Goal: Task Accomplishment & Management: Manage account settings

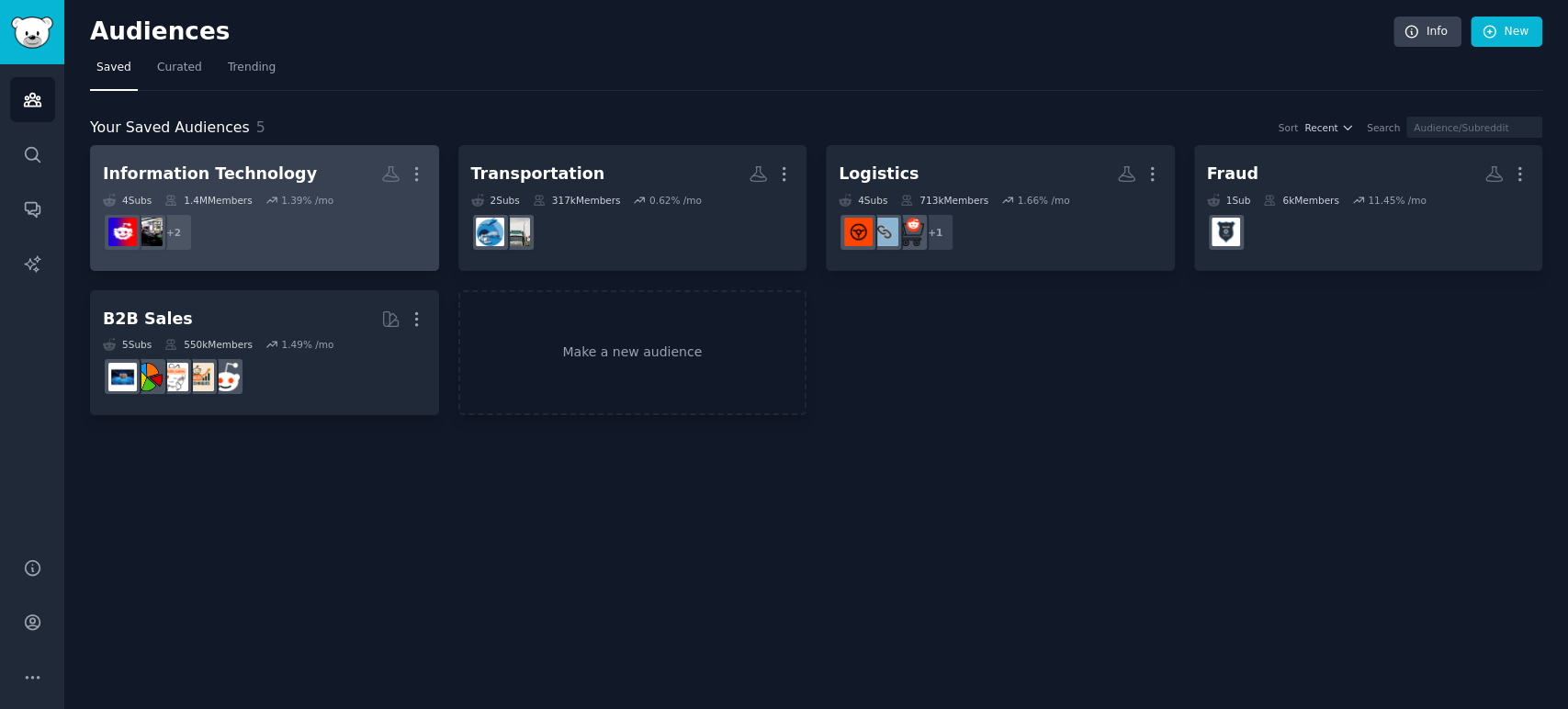
click at [356, 215] on dd "+ 2" at bounding box center [265, 232] width 324 height 51
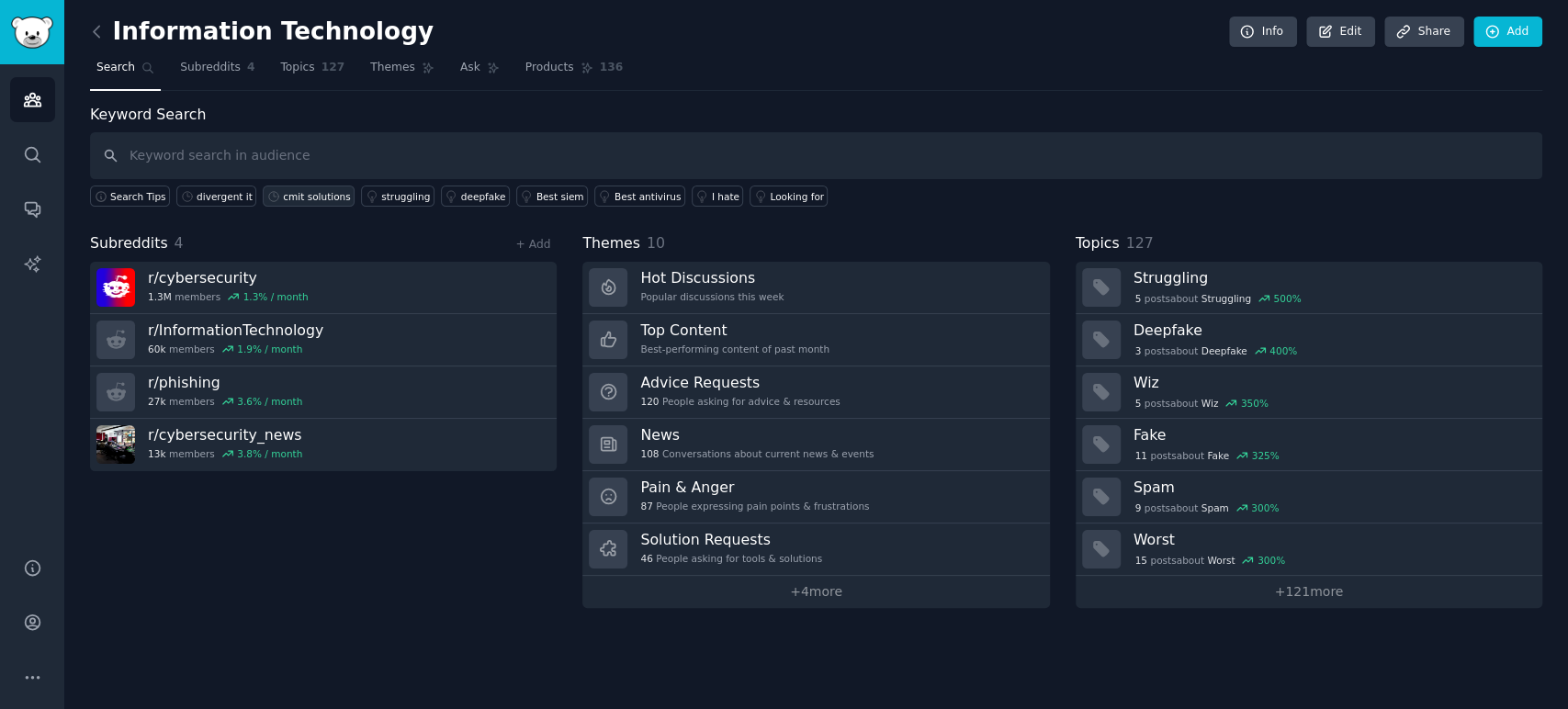
click at [296, 200] on div "cmit solutions" at bounding box center [316, 196] width 67 height 13
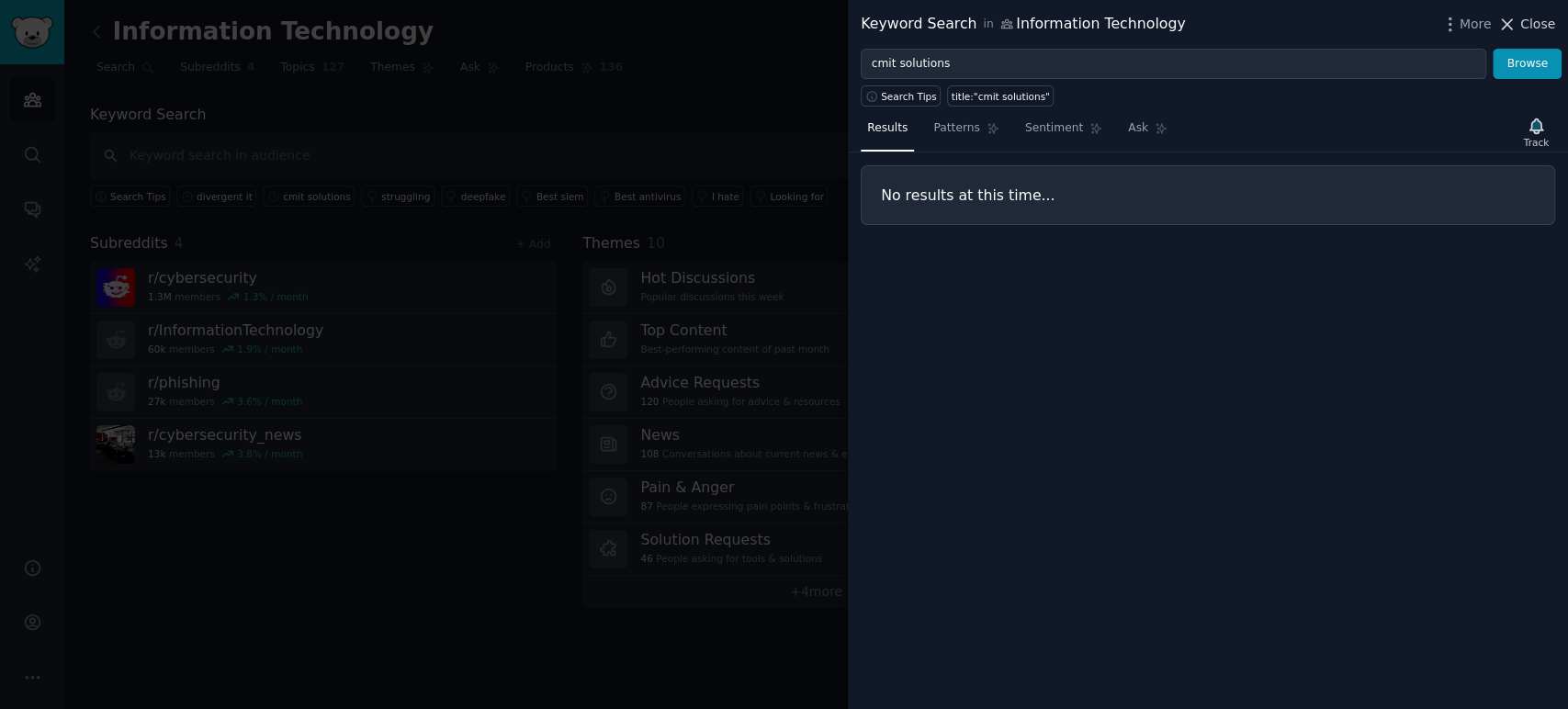
click at [1513, 28] on icon at bounding box center [1508, 24] width 10 height 10
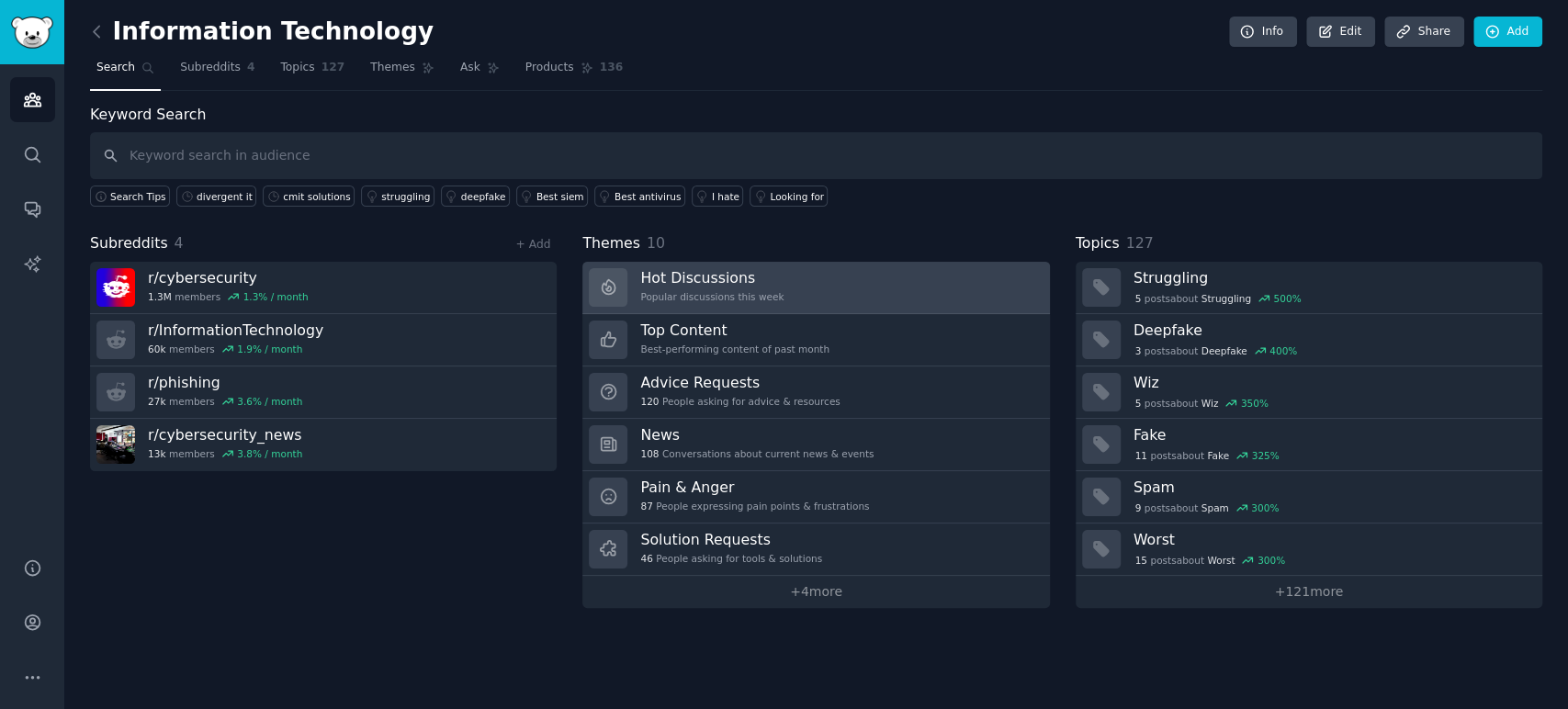
click at [694, 274] on h3 "Hot Discussions" at bounding box center [712, 277] width 143 height 20
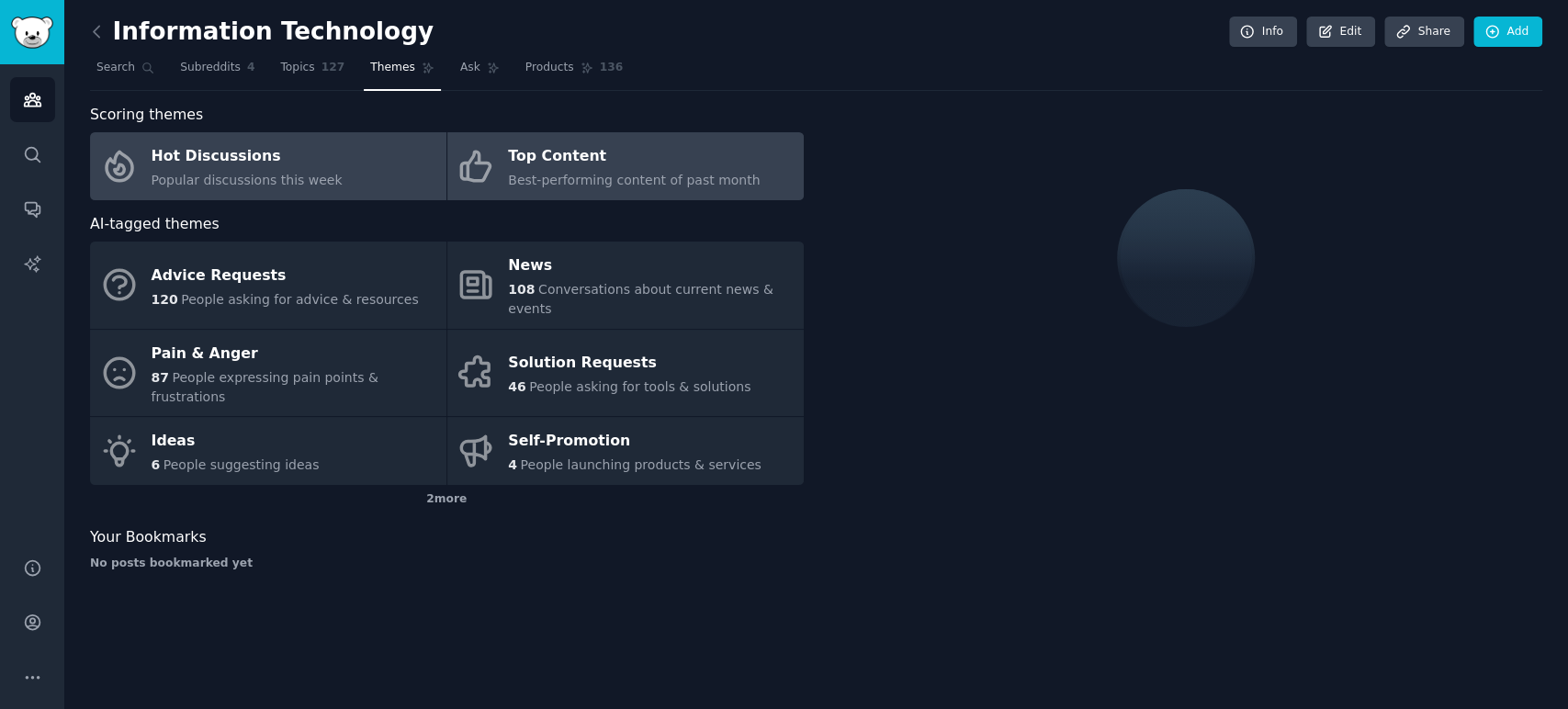
click at [668, 184] on span "Best-performing content of past month" at bounding box center [634, 181] width 252 height 15
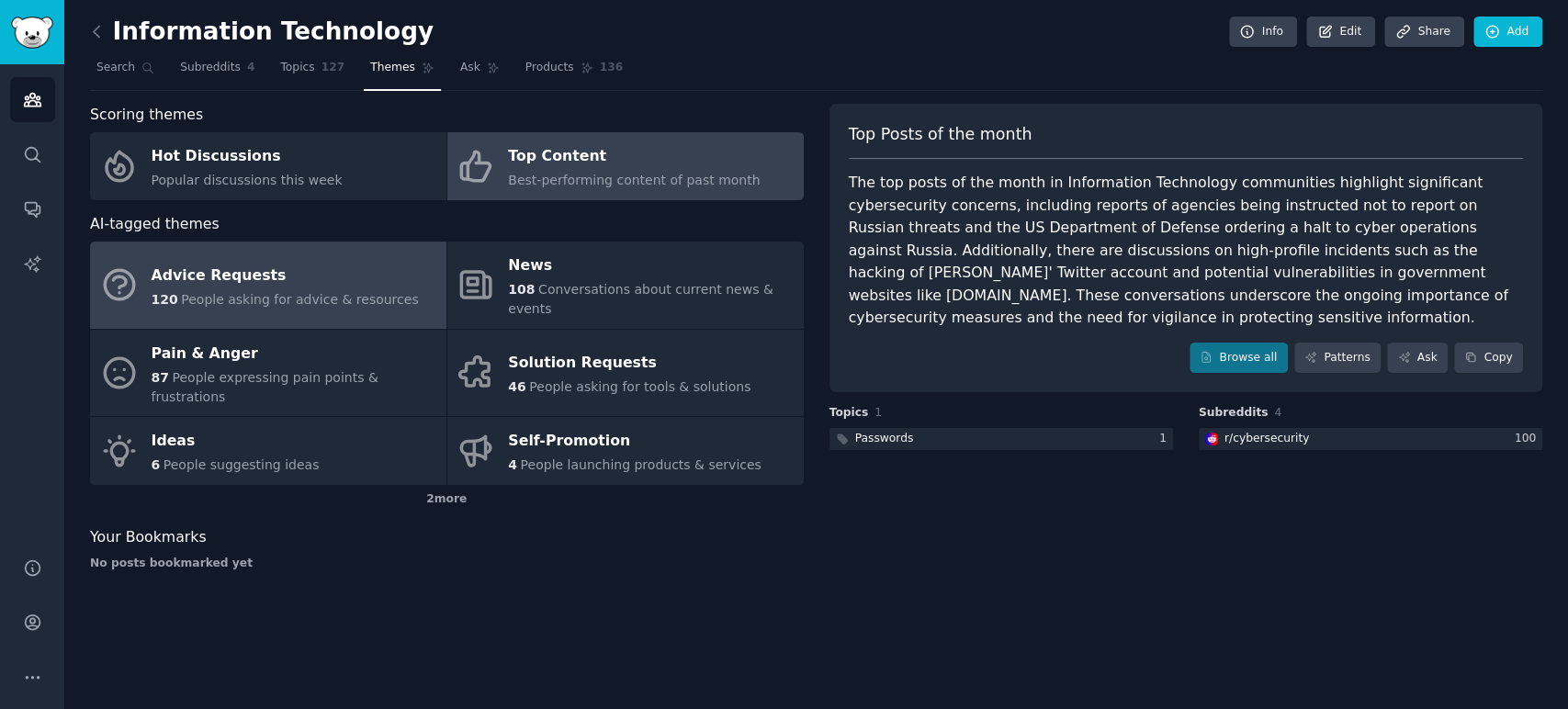
click at [327, 277] on div "Advice Requests" at bounding box center [285, 275] width 267 height 30
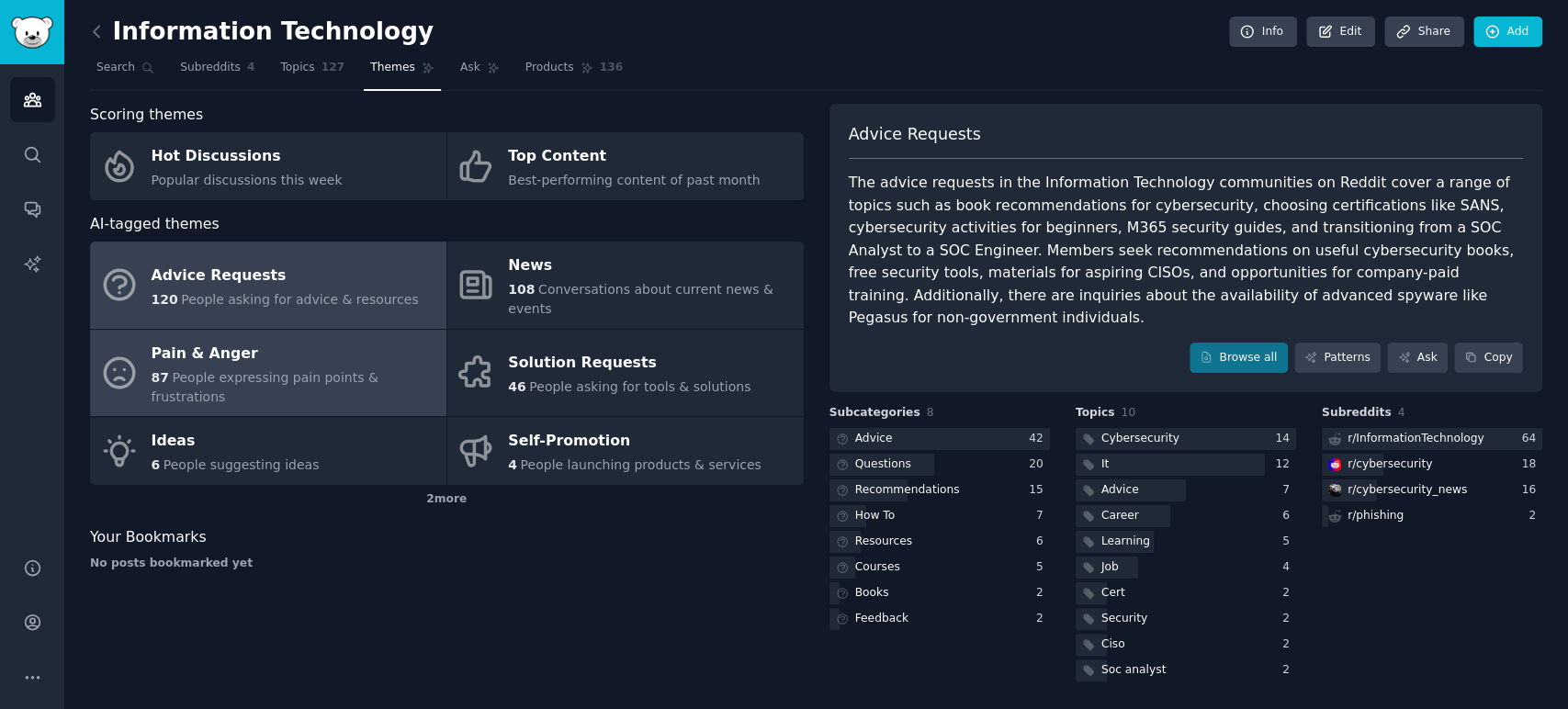
click at [319, 344] on div "Pain & Anger" at bounding box center [294, 354] width 286 height 30
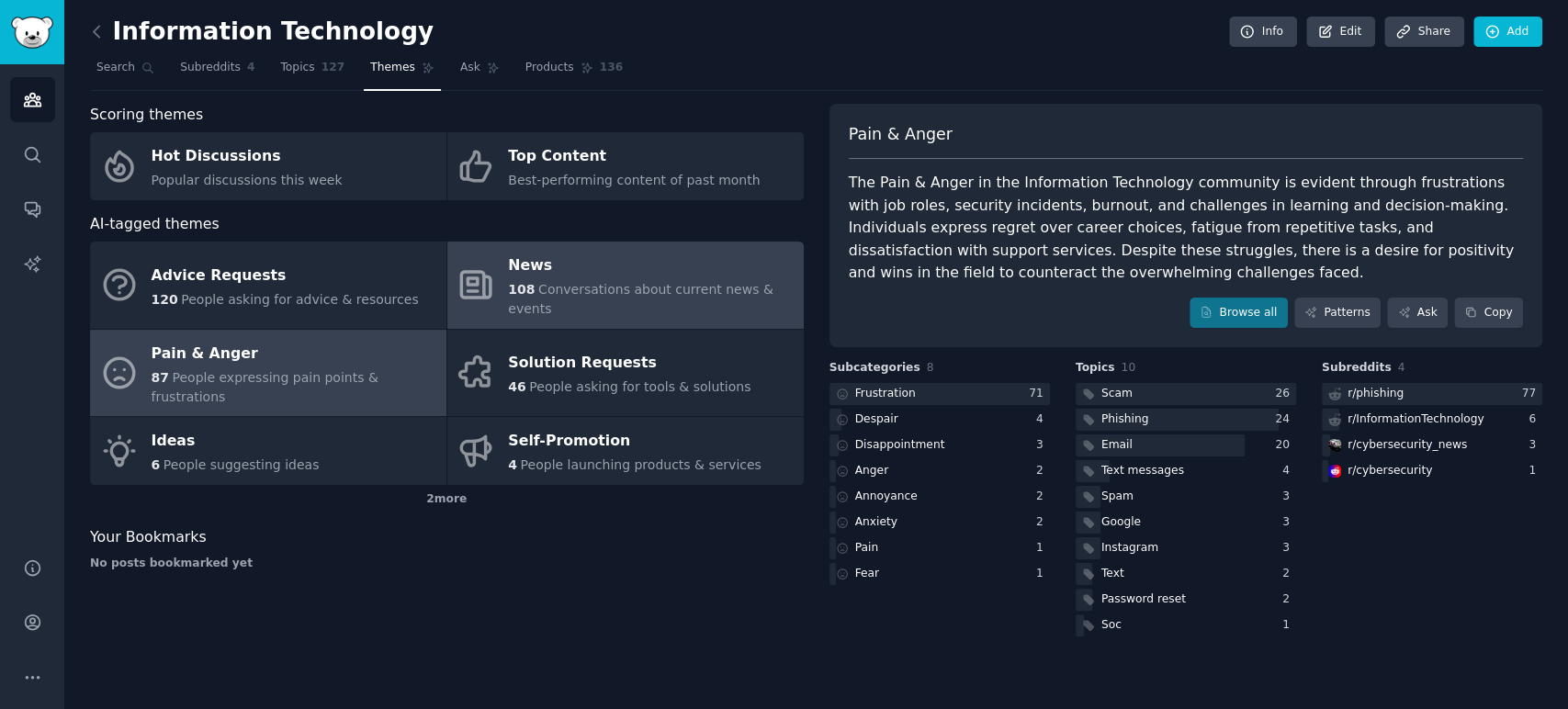
click at [598, 287] on span "Conversations about current news & events" at bounding box center [640, 299] width 264 height 34
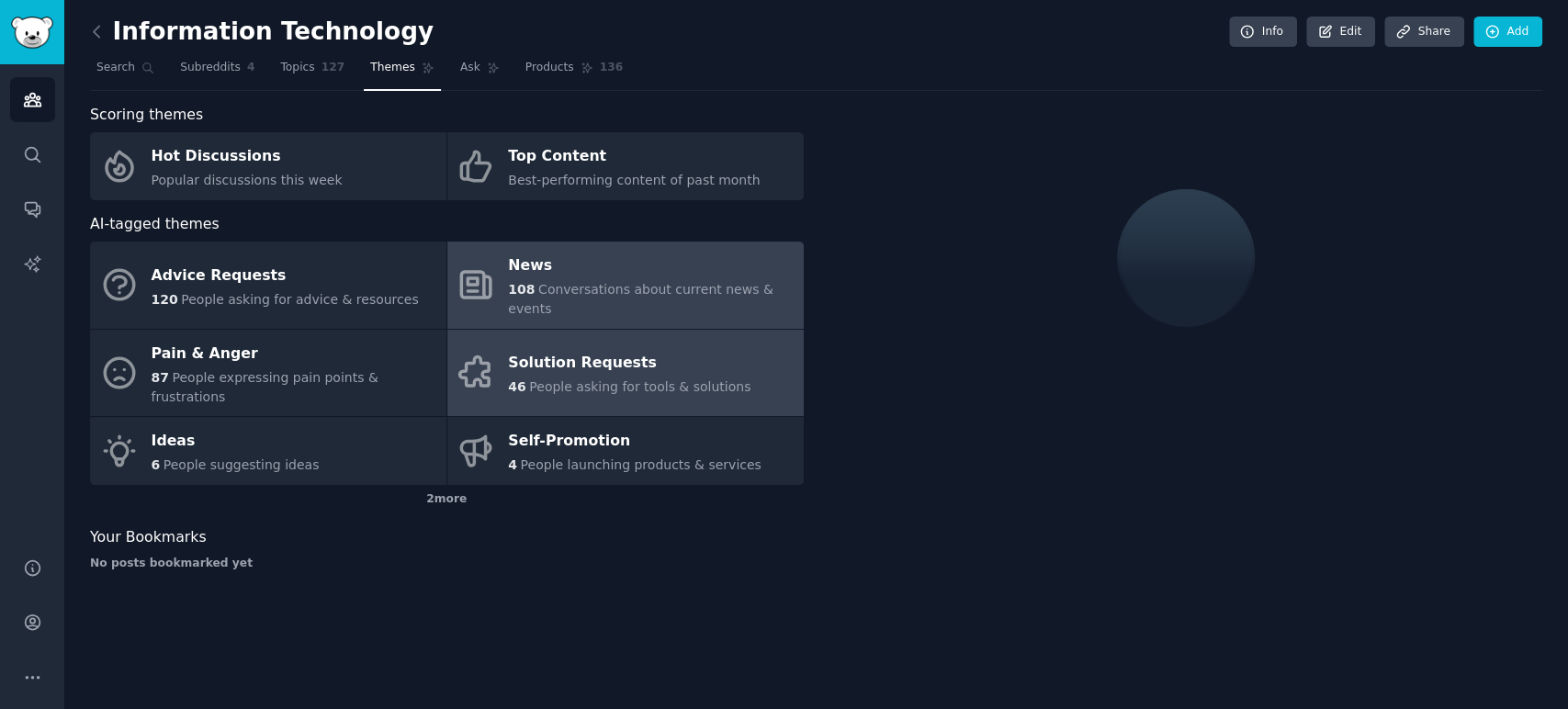
click at [622, 349] on div "Solution Requests" at bounding box center [629, 364] width 243 height 30
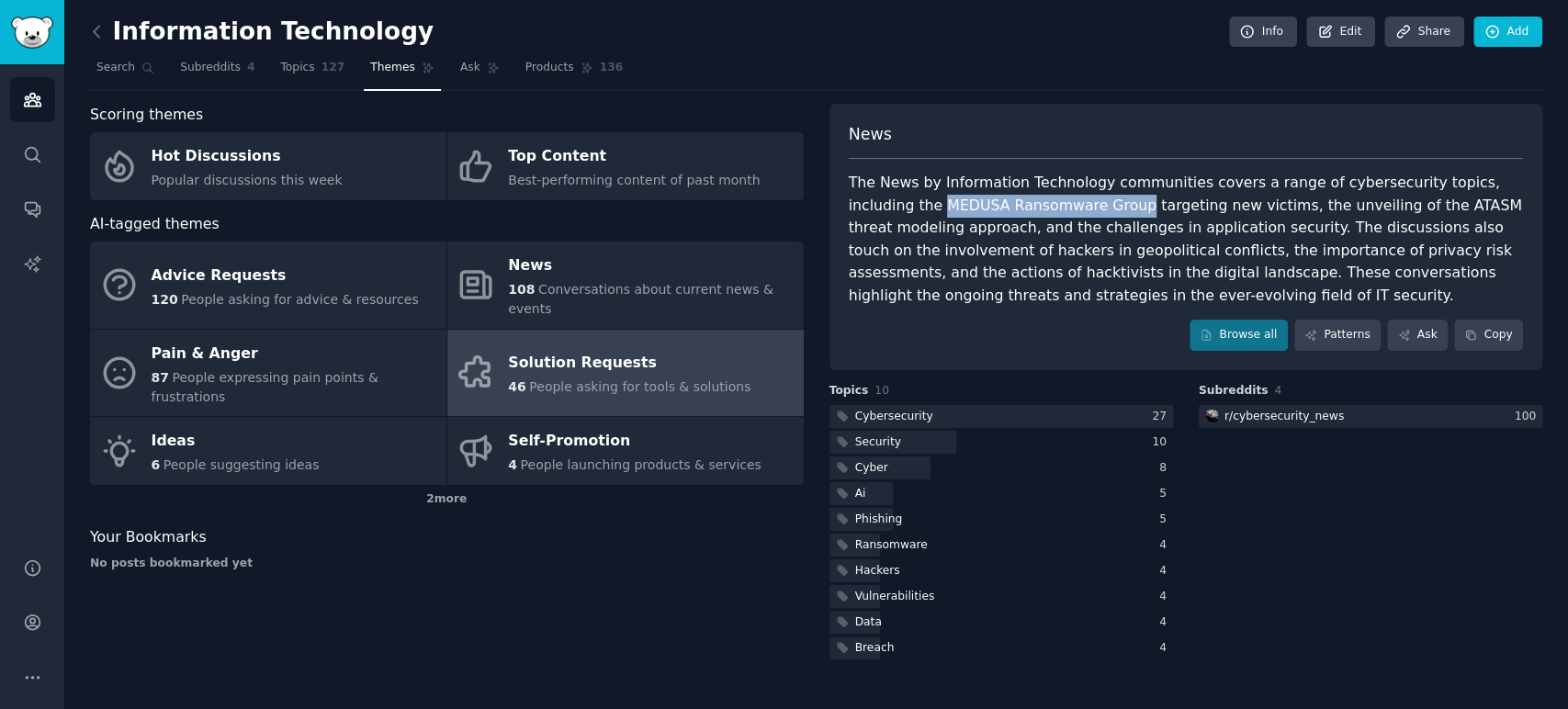
drag, startPoint x: 845, startPoint y: 206, endPoint x: 1035, endPoint y: 199, distance: 190.1
click at [1035, 199] on div "News The News by Information Technology communities covers a range of cybersecu…" at bounding box center [1186, 237] width 714 height 266
copy div "MEDUSA Ransomware Group"
click at [1301, 216] on div "The News by Information Technology communities covers a range of cybersecurity …" at bounding box center [1186, 239] width 676 height 135
click at [91, 32] on icon at bounding box center [97, 32] width 20 height 20
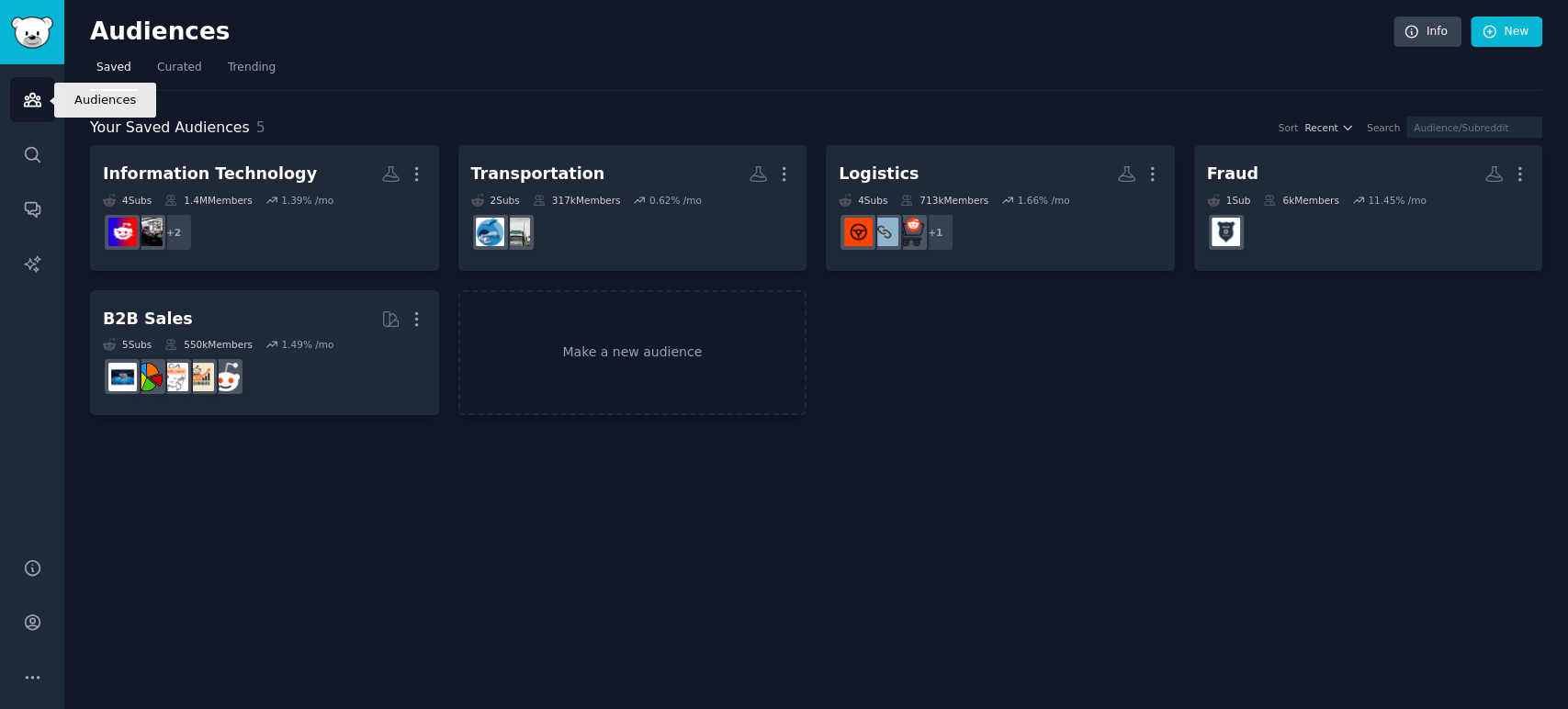
click at [29, 103] on icon "Sidebar" at bounding box center [33, 100] width 17 height 13
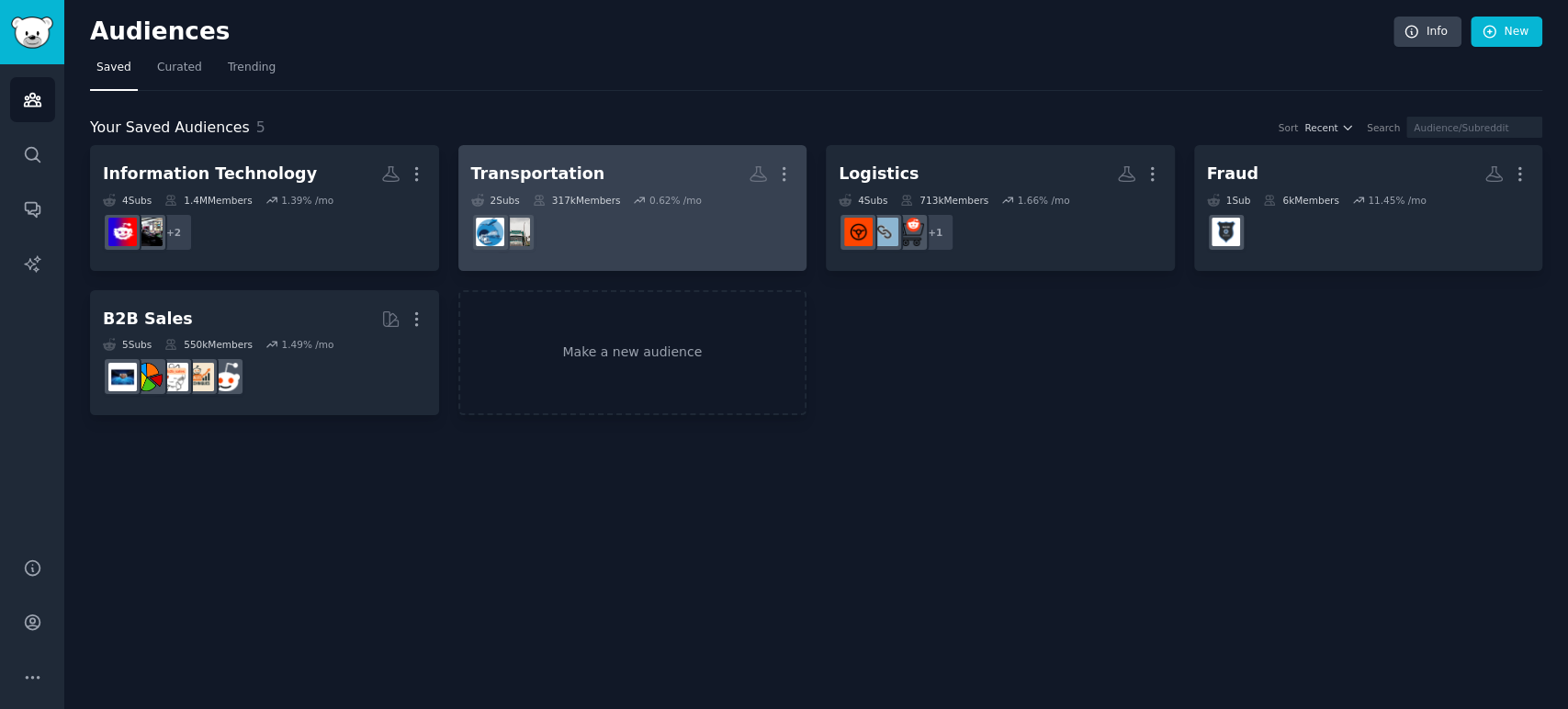
click at [665, 213] on dd at bounding box center [633, 232] width 324 height 51
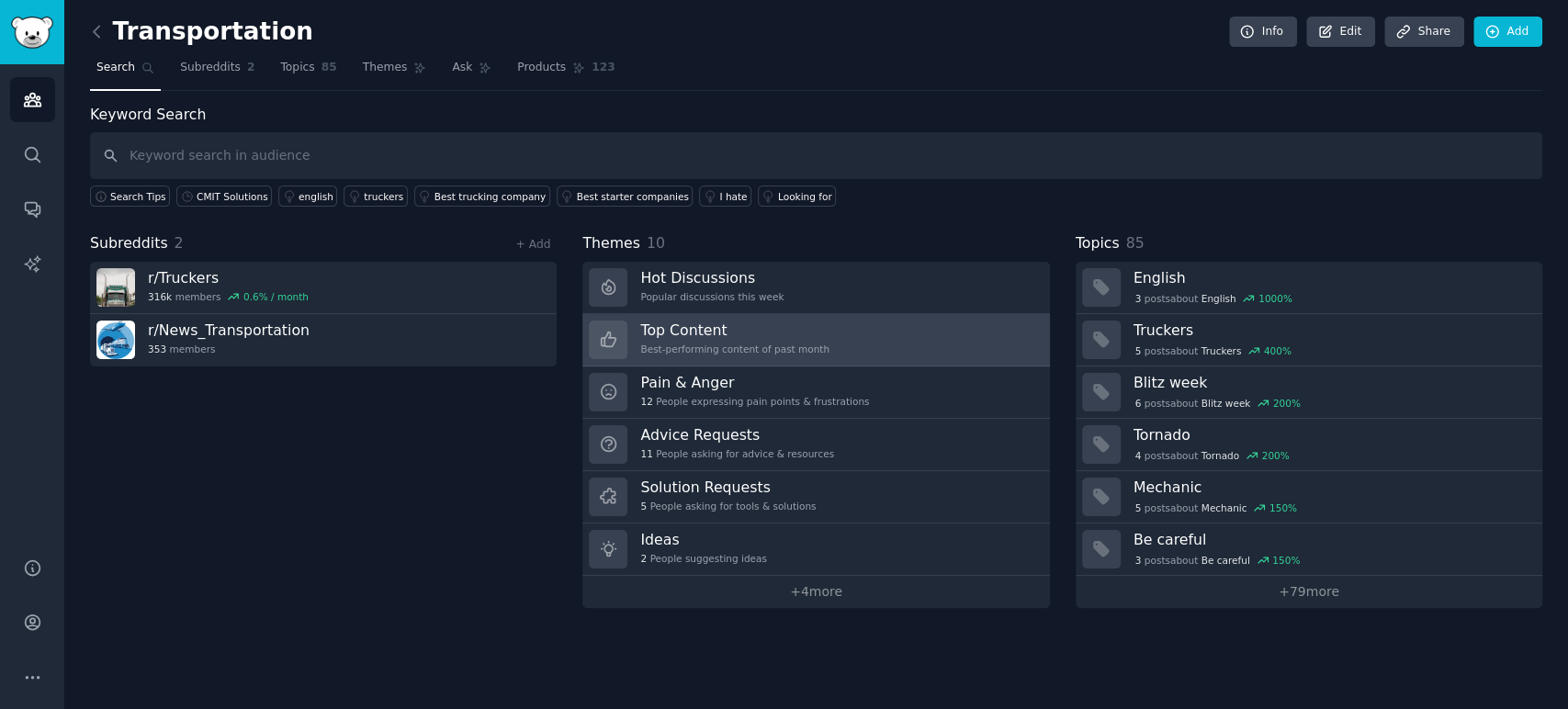
click at [801, 327] on h3 "Top Content" at bounding box center [734, 330] width 189 height 20
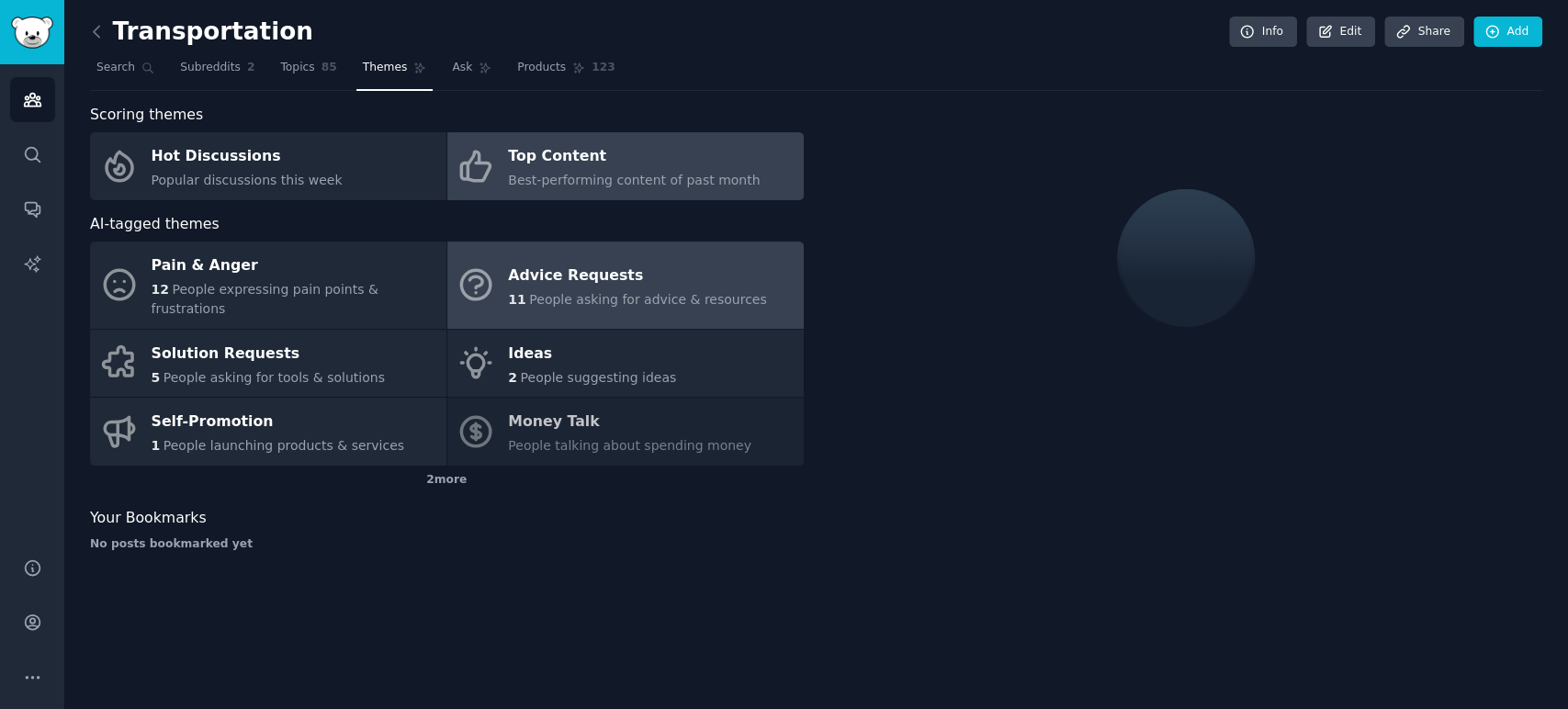
click at [610, 276] on div "Advice Requests" at bounding box center [637, 275] width 258 height 30
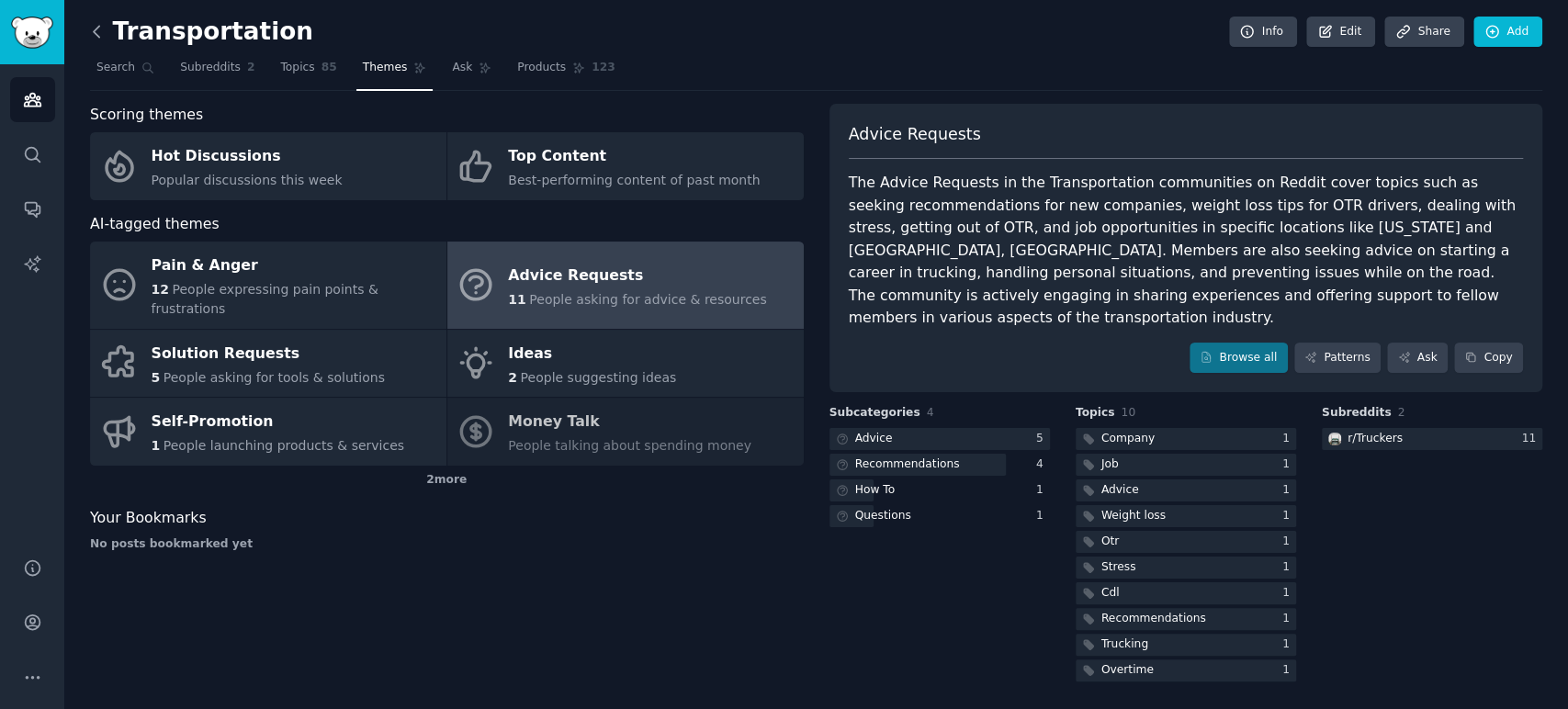
click at [99, 37] on icon at bounding box center [97, 32] width 20 height 20
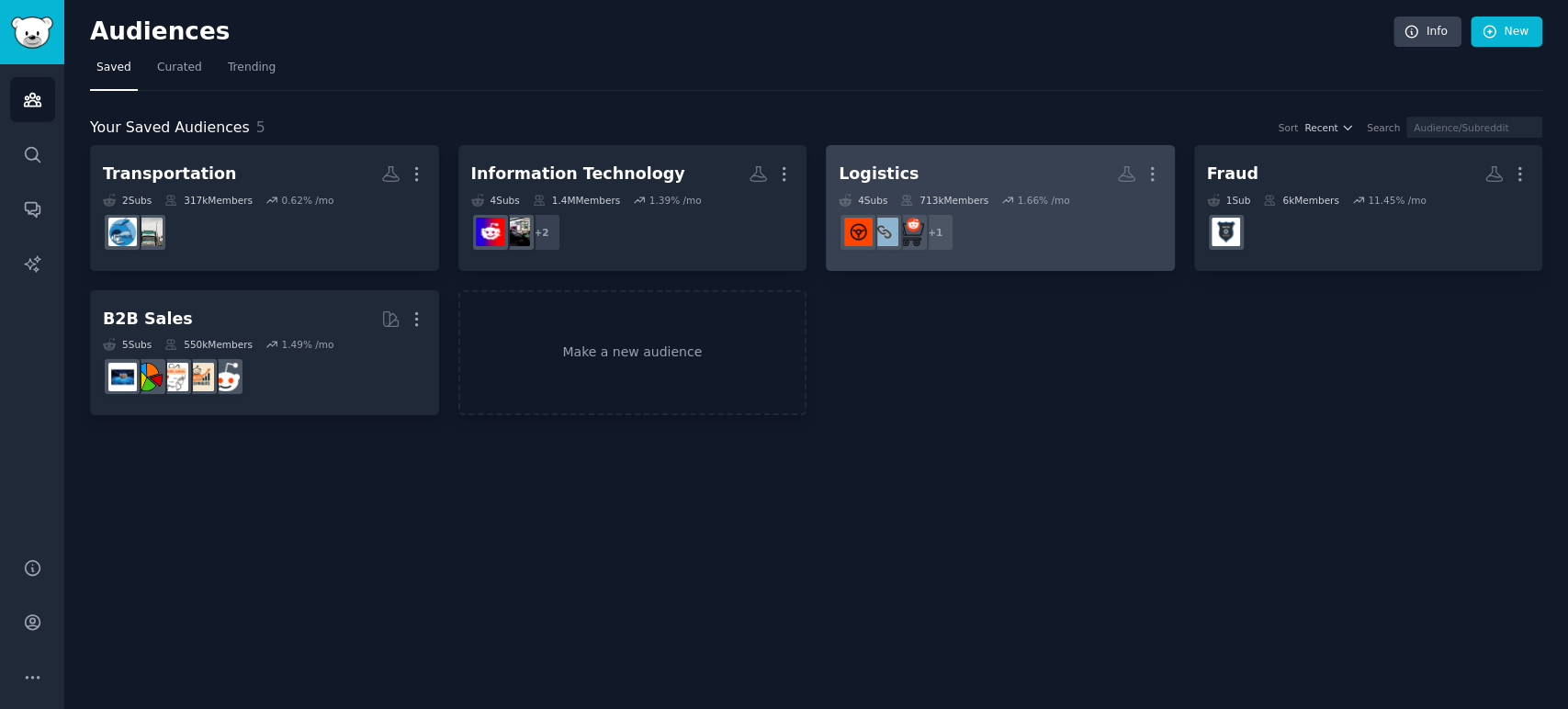
click at [1046, 232] on dd "+ 1" at bounding box center [1000, 232] width 324 height 51
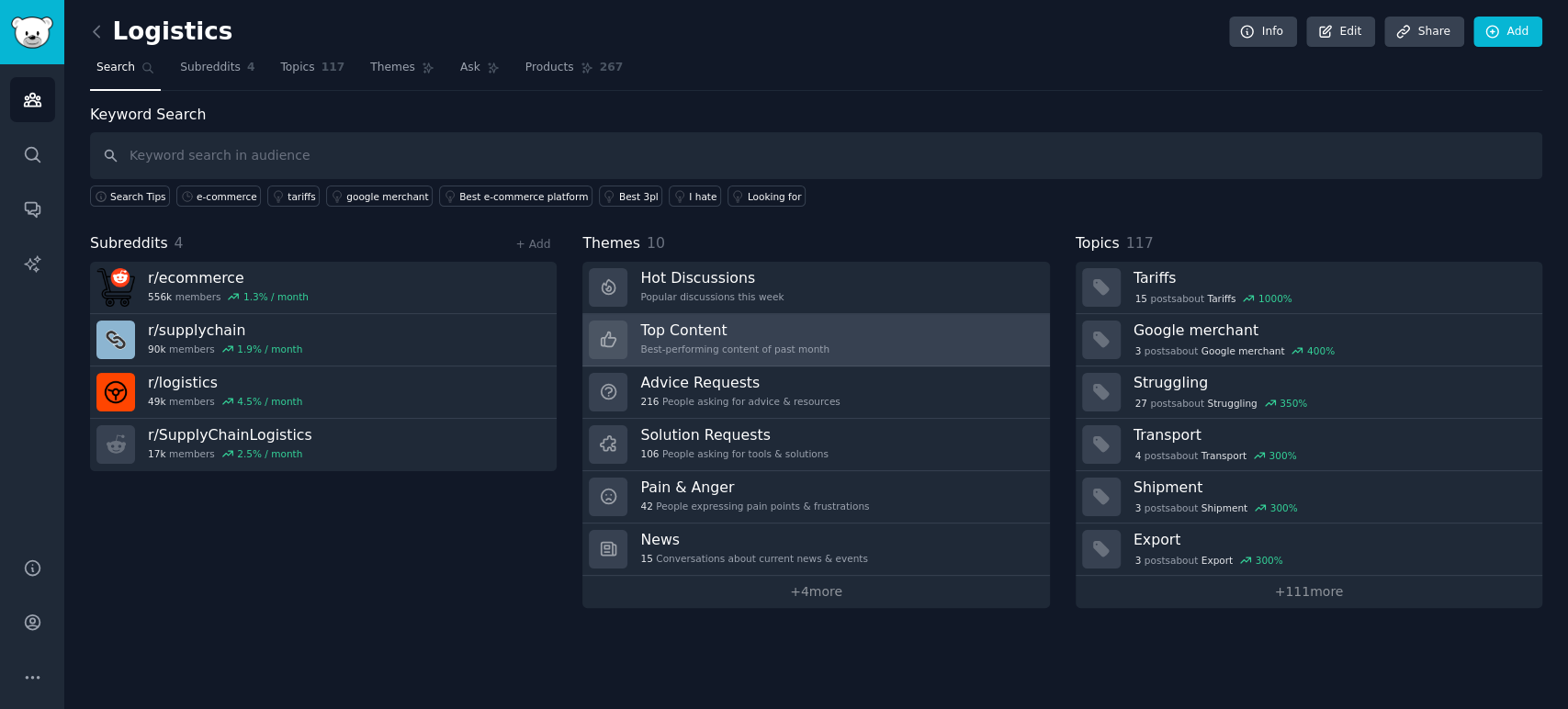
click at [882, 336] on link "Top Content Best-performing content of past month" at bounding box center [816, 341] width 467 height 52
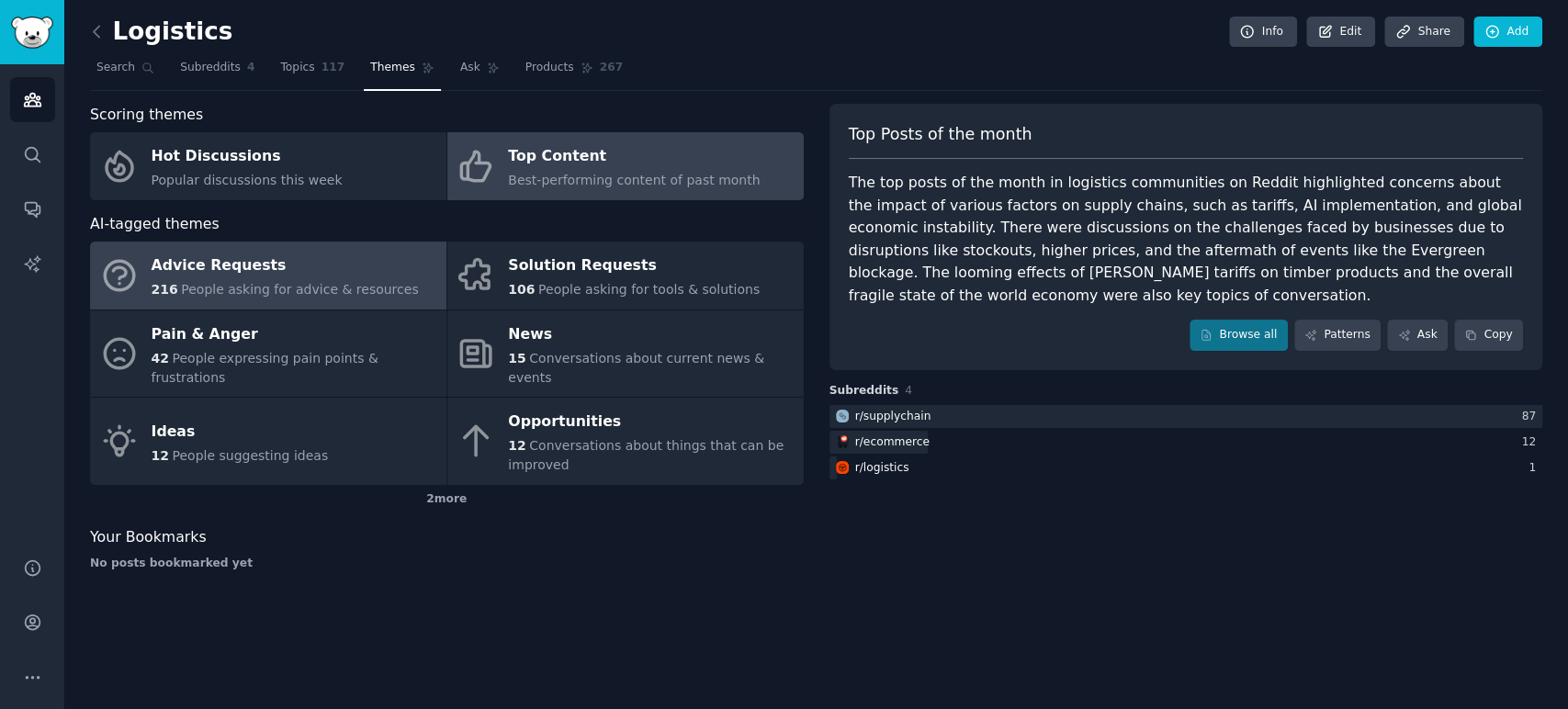
click at [340, 276] on div "Advice Requests" at bounding box center [285, 267] width 267 height 30
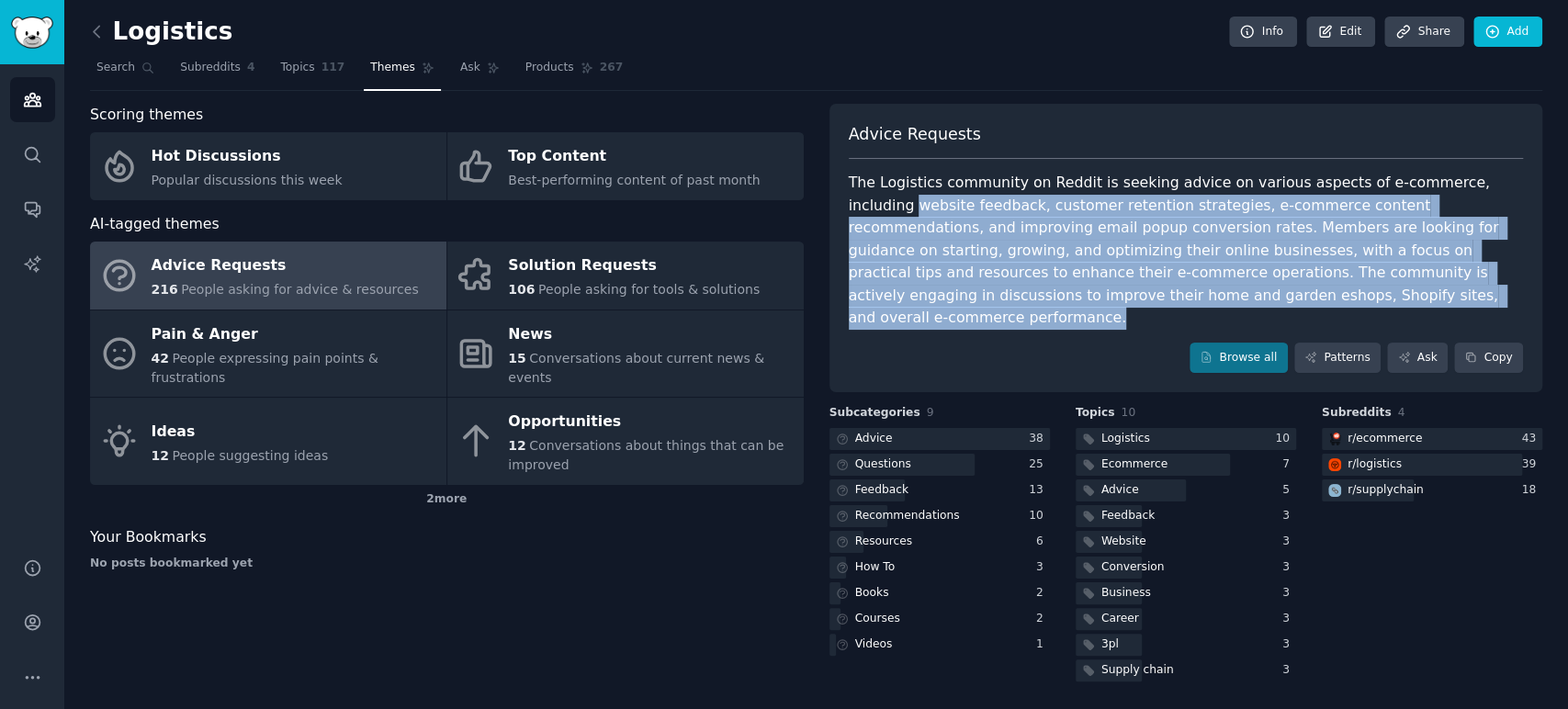
drag, startPoint x: 849, startPoint y: 204, endPoint x: 1216, endPoint y: 287, distance: 376.3
click at [1216, 287] on div "The Logistics community on Reddit is seeking advice on various aspects of e-com…" at bounding box center [1186, 251] width 676 height 158
click at [1213, 287] on div "The Logistics community on Reddit is seeking advice on various aspects of e-com…" at bounding box center [1186, 251] width 676 height 158
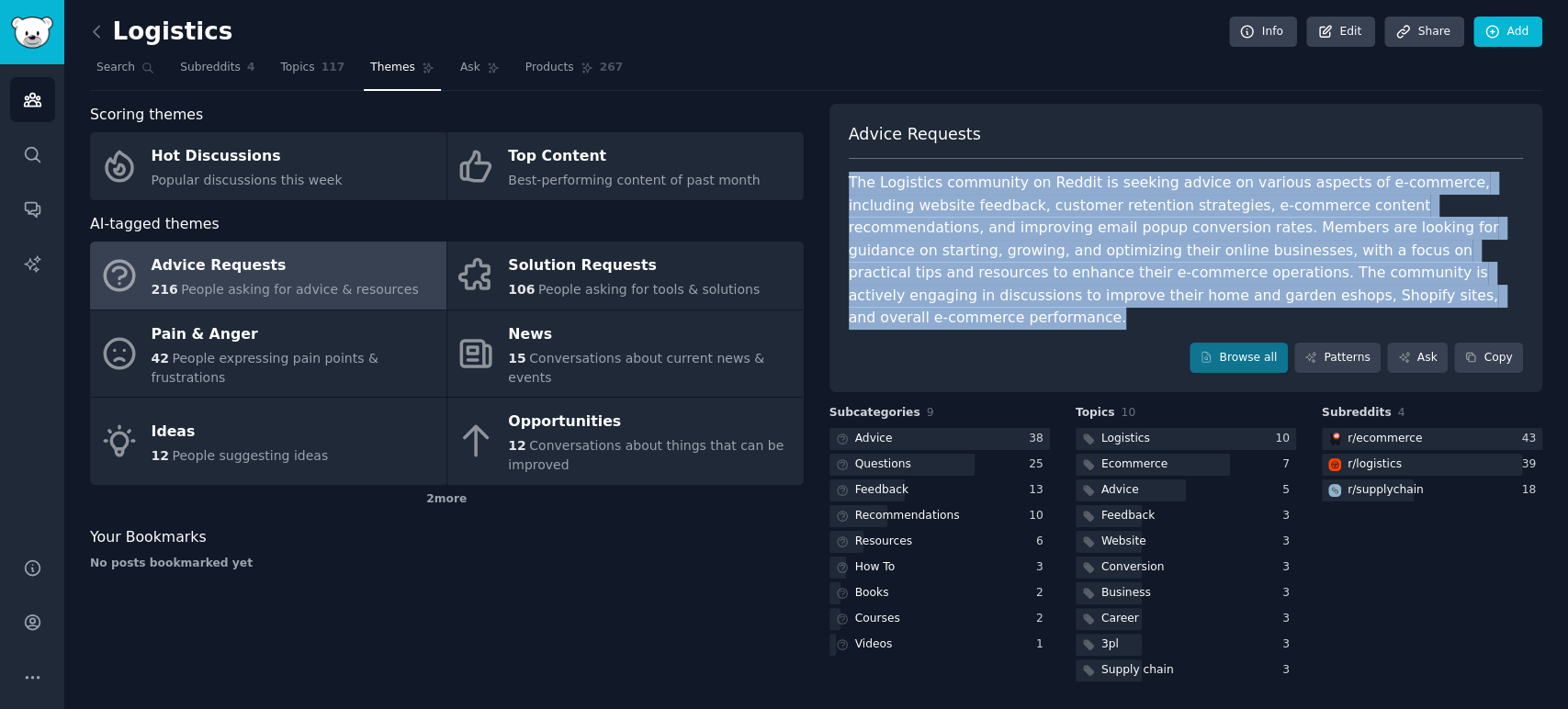
drag, startPoint x: 1195, startPoint y: 294, endPoint x: 850, endPoint y: 192, distance: 359.8
click at [850, 192] on div "The Logistics community on Reddit is seeking advice on various aspects of e-com…" at bounding box center [1186, 251] width 676 height 158
copy div "The Logistics community on Reddit is seeking advice on various aspects of e-com…"
click at [1262, 287] on div "The Logistics community on Reddit is seeking advice on various aspects of e-com…" at bounding box center [1186, 251] width 676 height 158
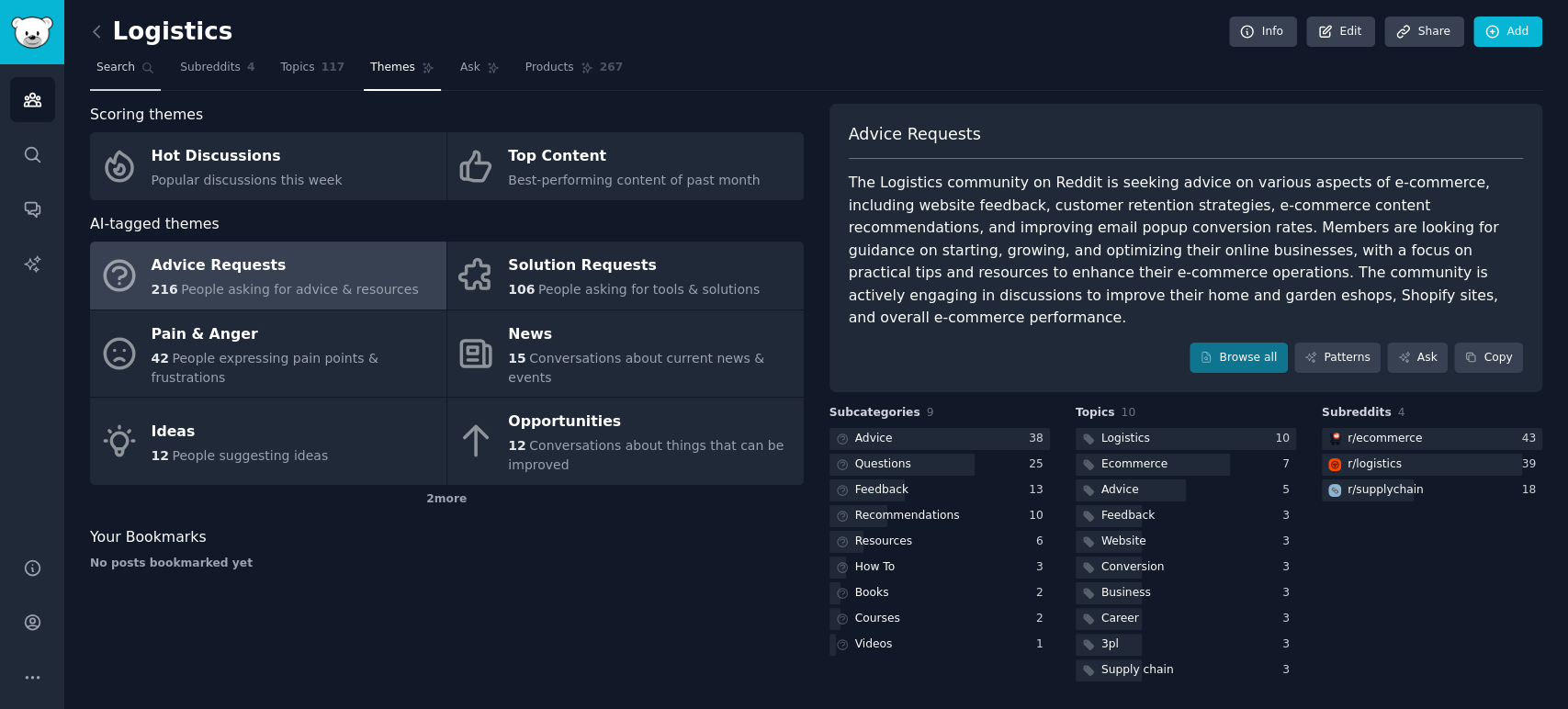
click at [125, 70] on span "Search" at bounding box center [115, 68] width 38 height 17
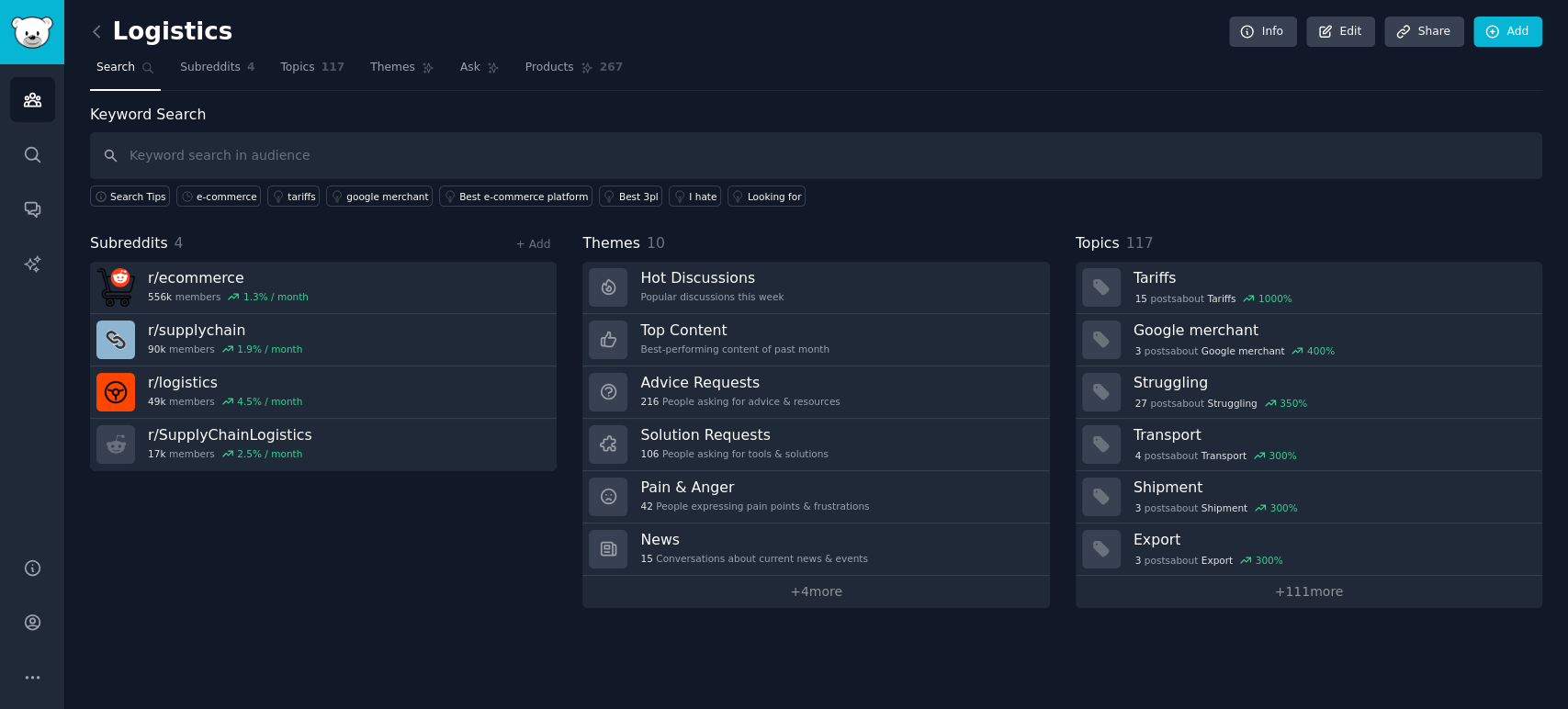
click at [465, 154] on input "text" at bounding box center [816, 155] width 1453 height 47
type input "Sweetwater"
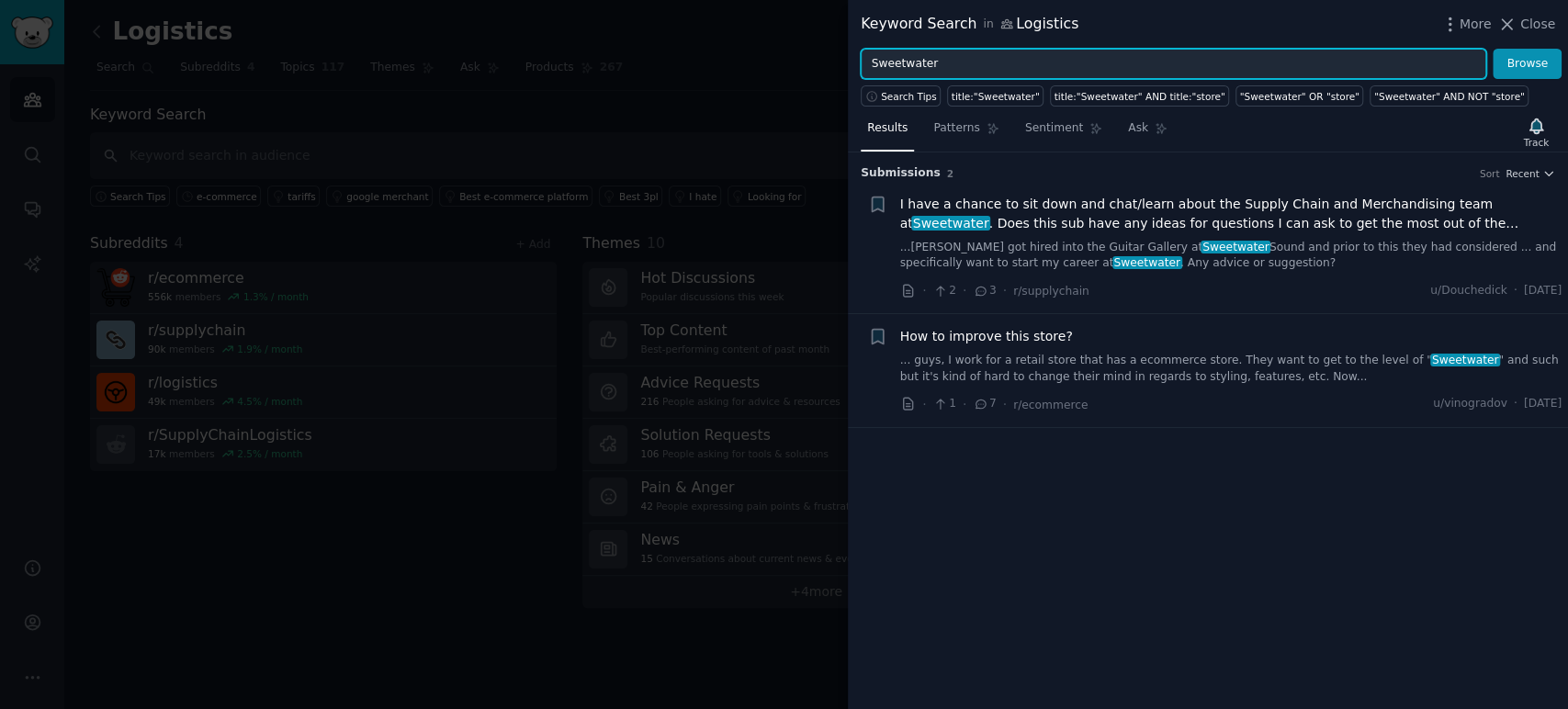
click at [1064, 62] on input "Sweetwater" at bounding box center [1173, 64] width 625 height 32
click at [1493, 48] on button "Browse" at bounding box center [1527, 64] width 69 height 32
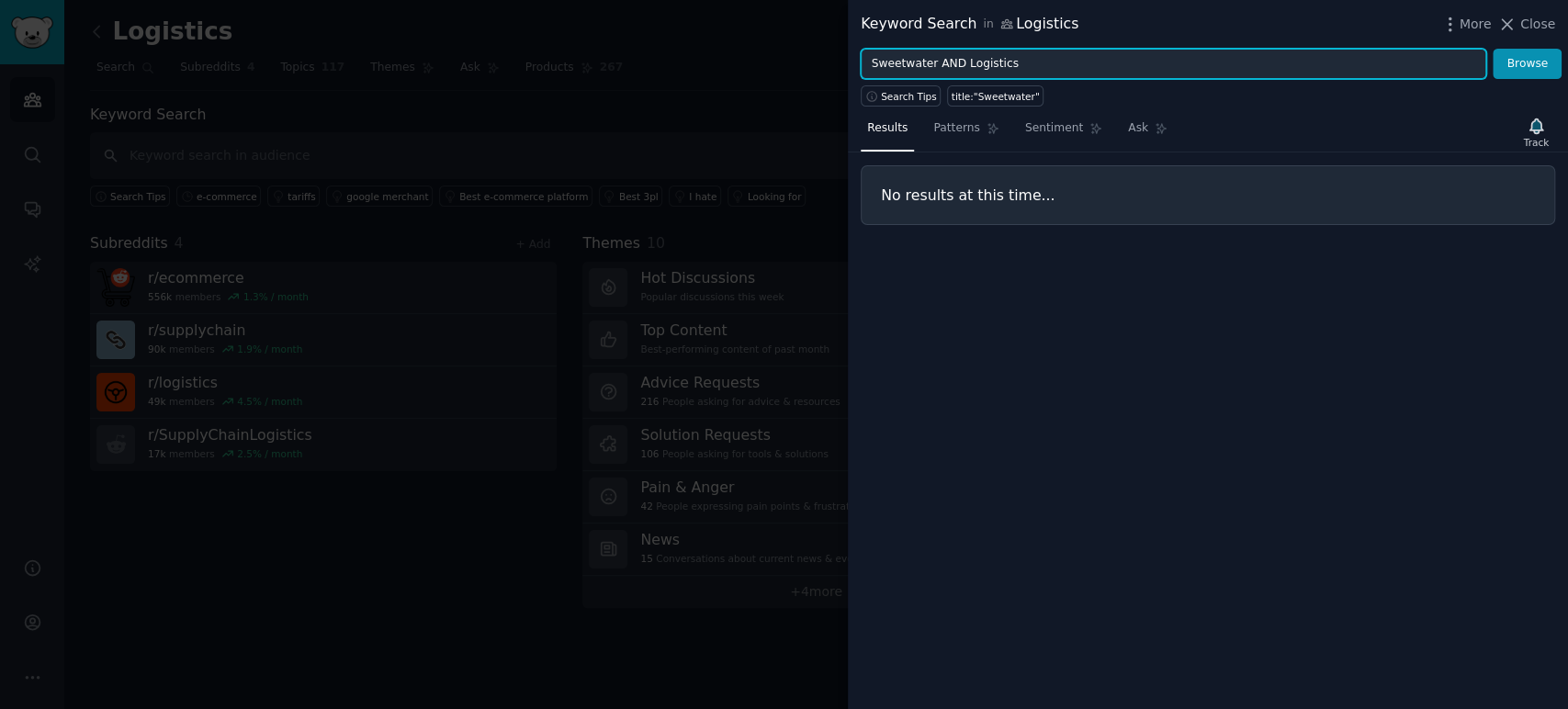
drag, startPoint x: 930, startPoint y: 56, endPoint x: 1087, endPoint y: 72, distance: 157.8
click at [1087, 72] on input "Sweetwater AND Logistics" at bounding box center [1173, 64] width 625 height 32
type input "Sweetwater"
click at [1493, 48] on button "Browse" at bounding box center [1527, 64] width 69 height 32
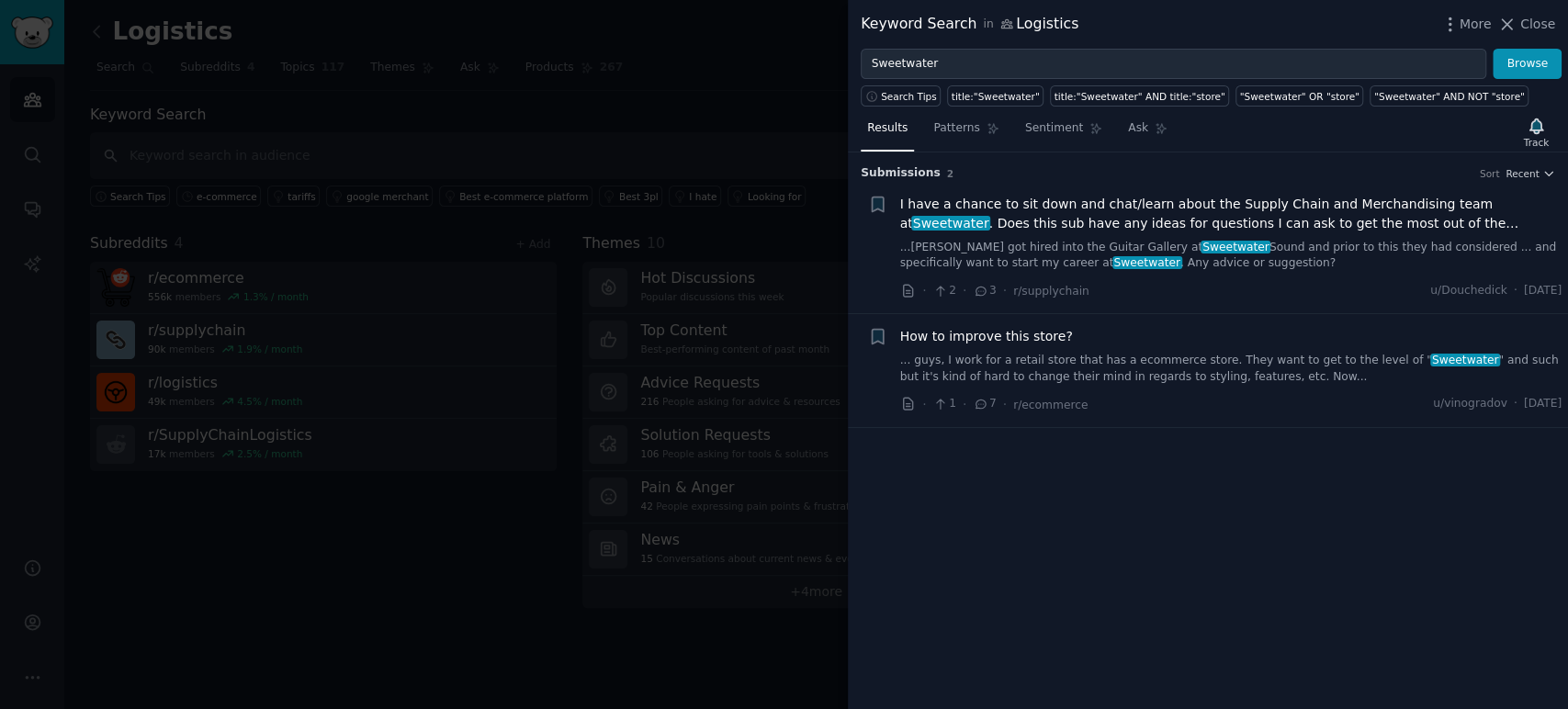
click at [1169, 367] on link "... guys, I work for a retail store that has a ecommerce store. They want to ge…" at bounding box center [1232, 368] width 663 height 33
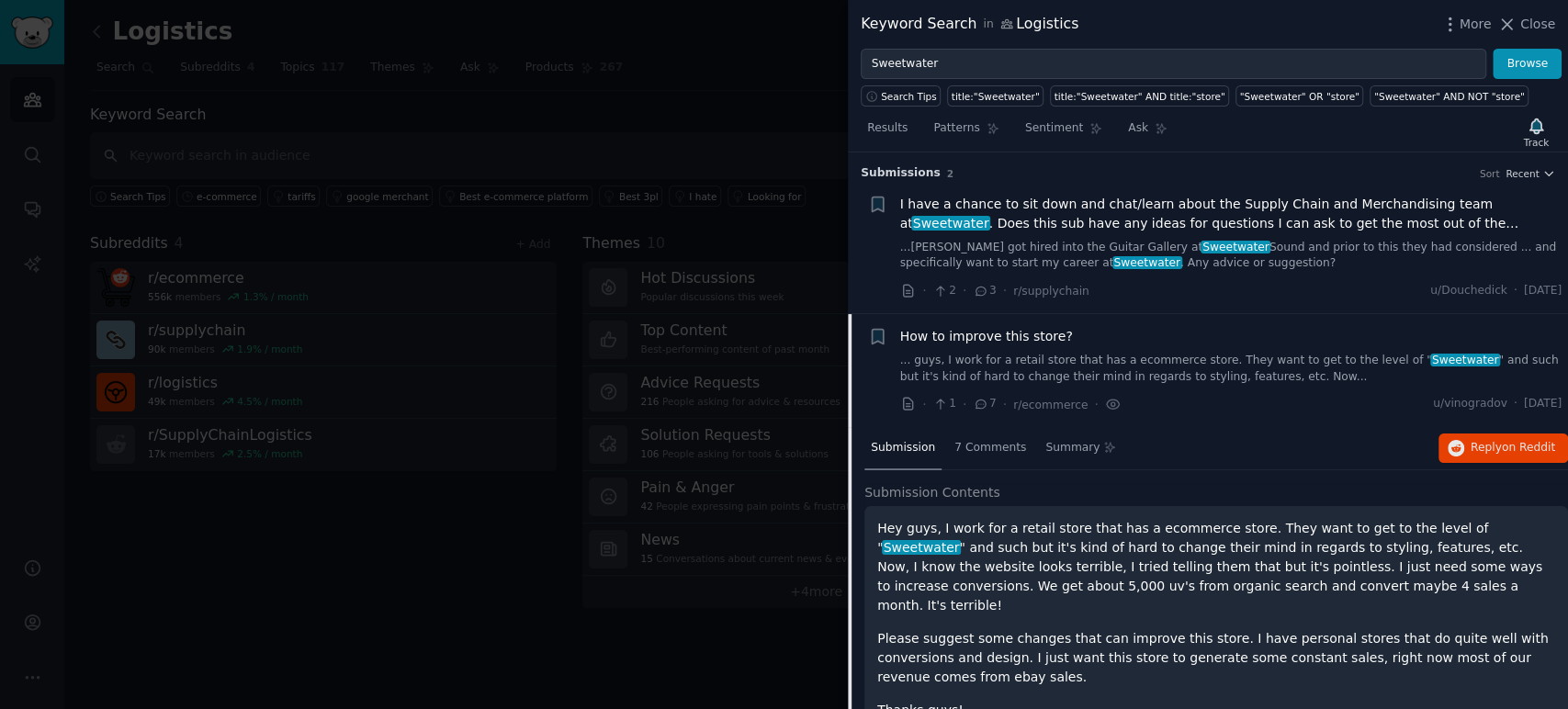
scroll to position [69, 0]
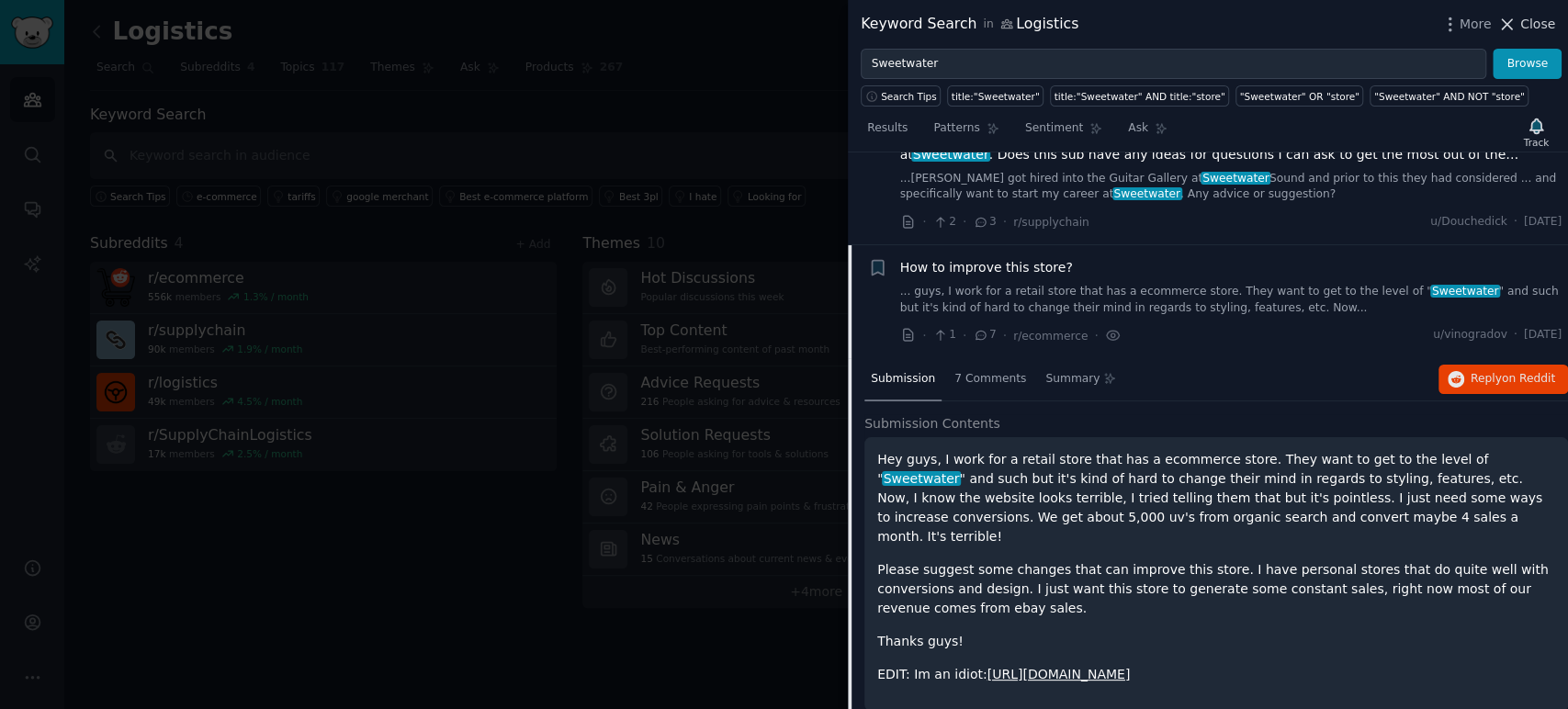
click at [1533, 20] on span "Close" at bounding box center [1538, 24] width 35 height 20
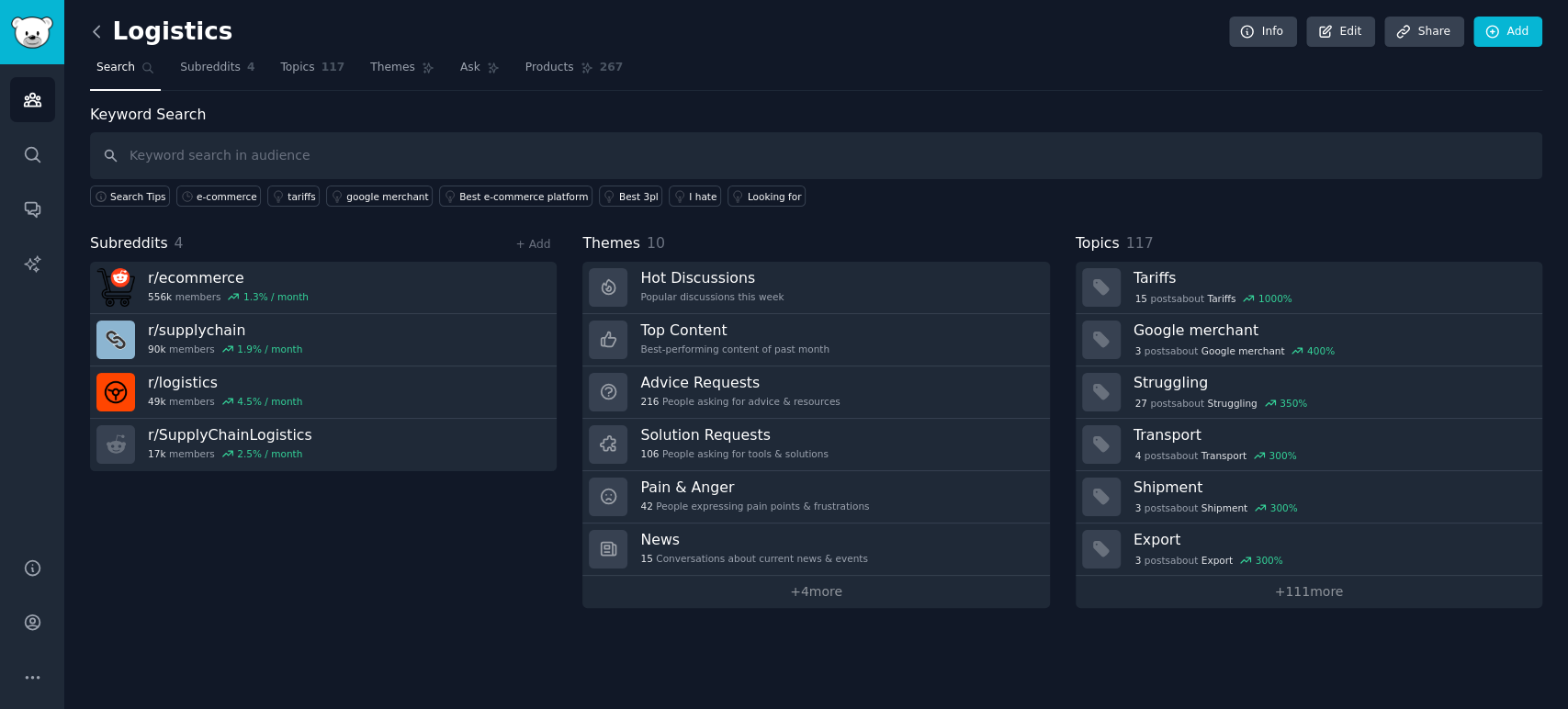
click at [101, 30] on icon at bounding box center [97, 32] width 20 height 20
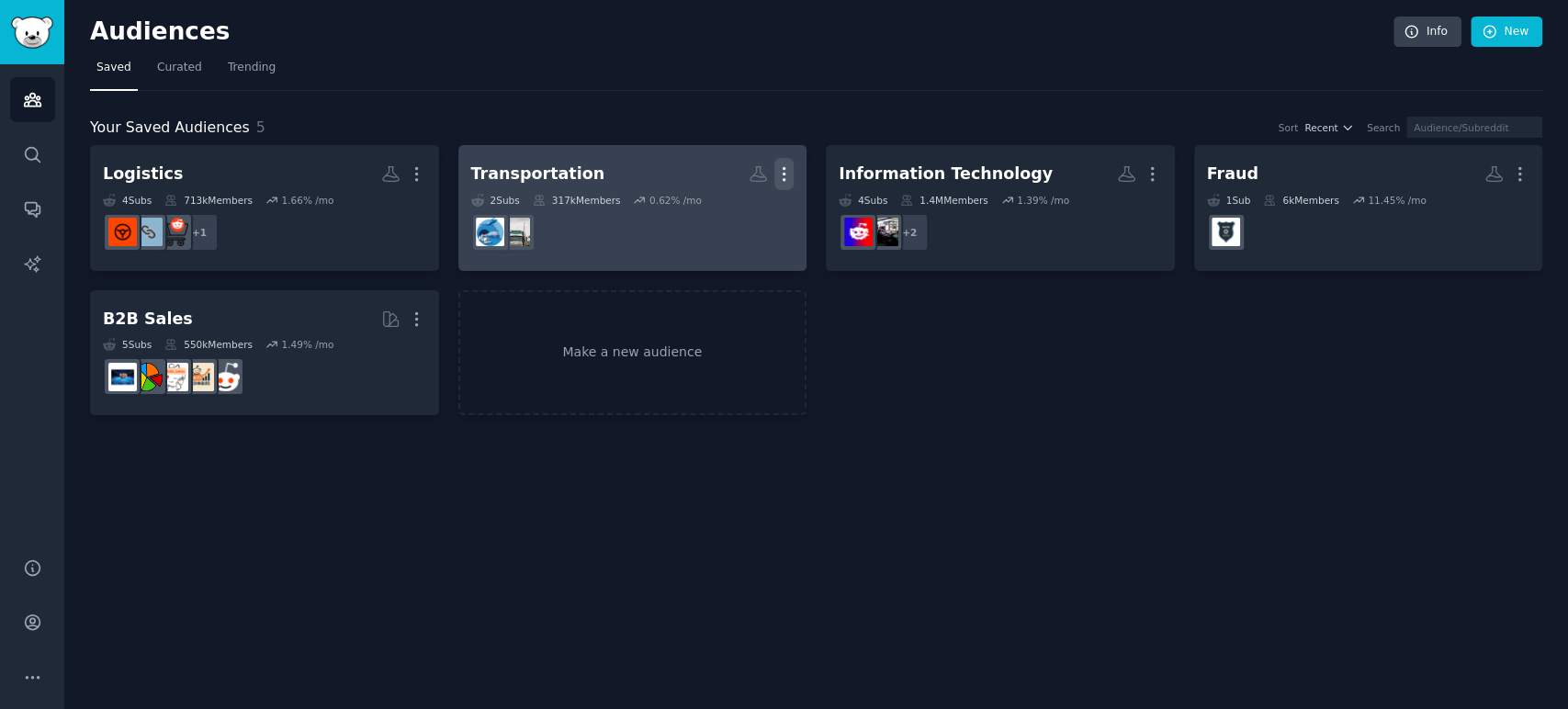
click at [785, 174] on icon "button" at bounding box center [784, 174] width 20 height 20
click at [724, 209] on p "Delete" at bounding box center [733, 212] width 42 height 20
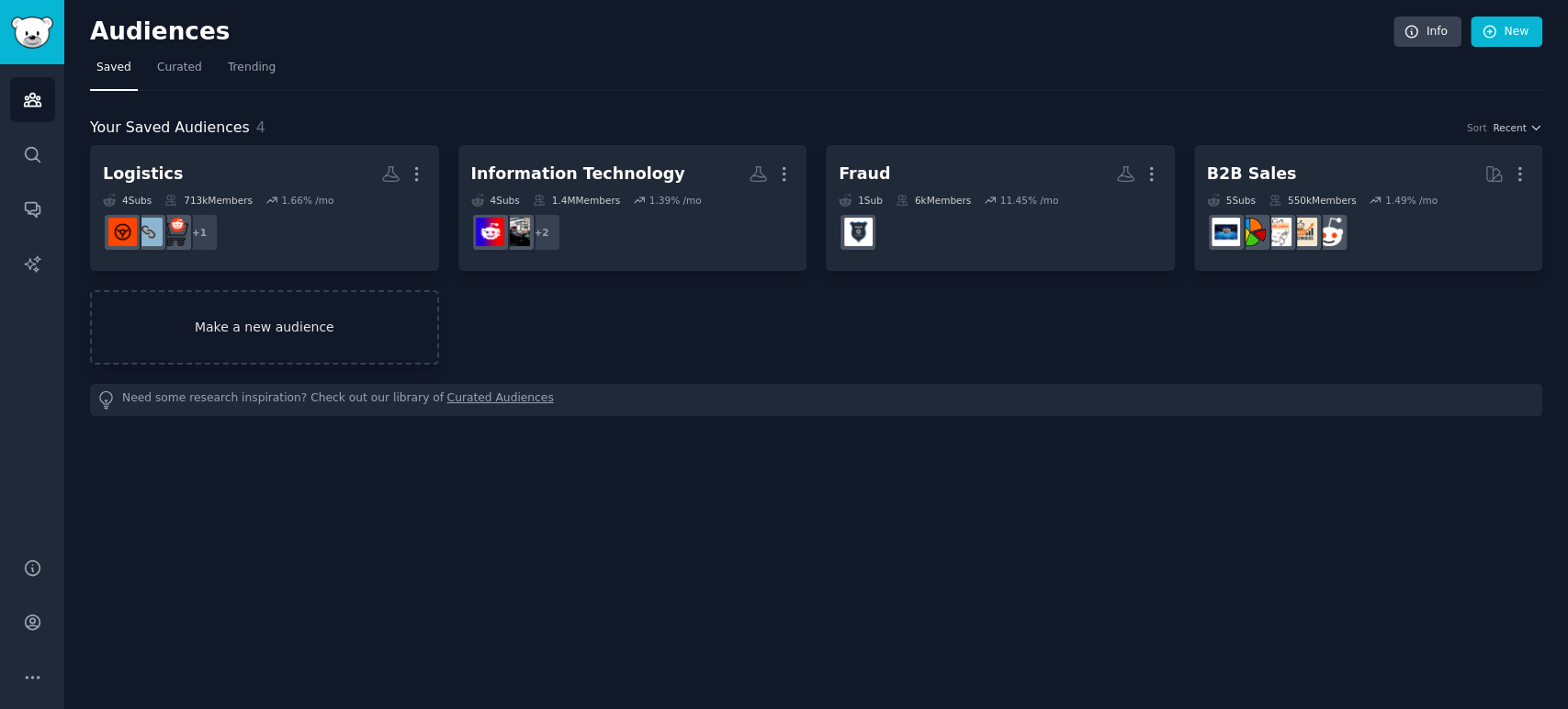
click at [278, 322] on link "Make a new audience" at bounding box center [264, 328] width 349 height 74
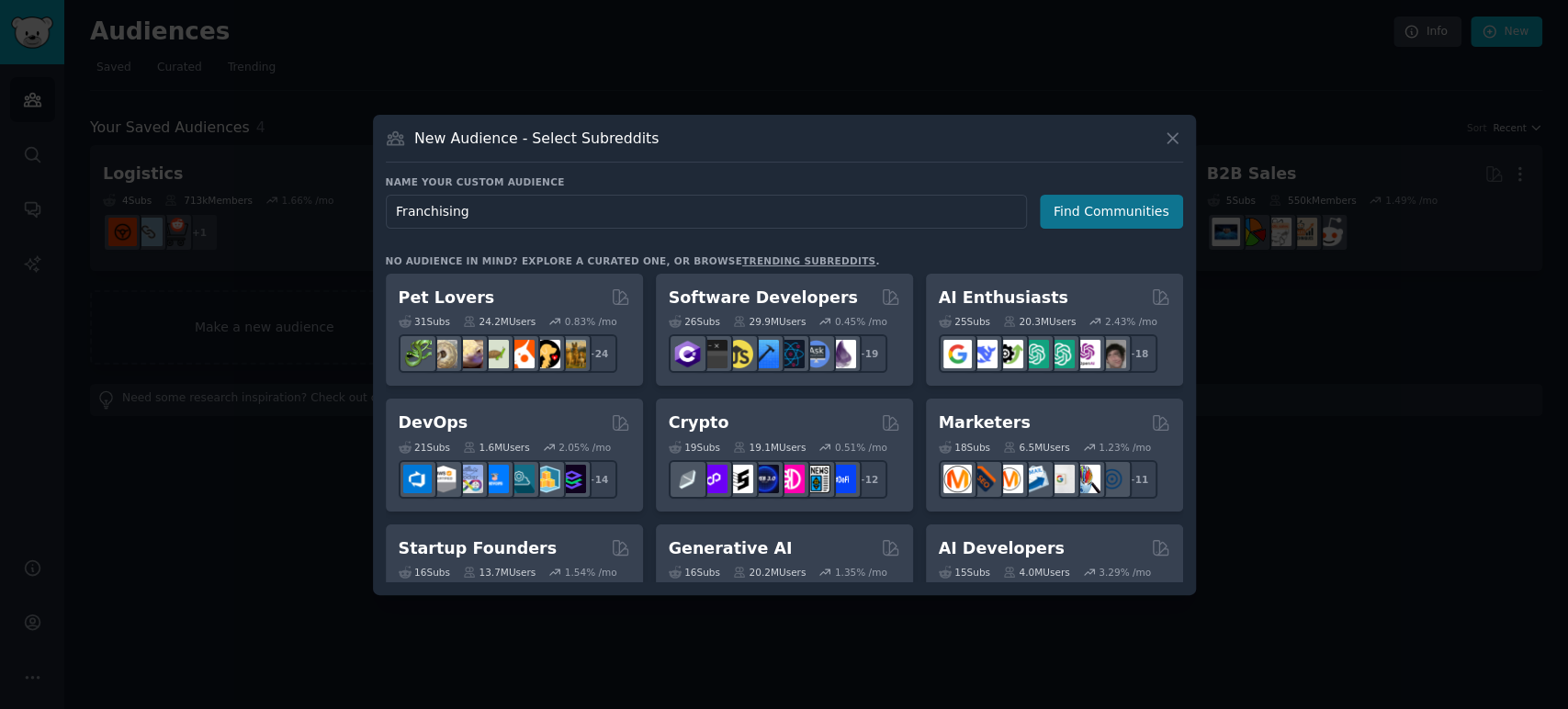
type input "Franchising"
click at [1109, 203] on button "Find Communities" at bounding box center [1112, 211] width 143 height 34
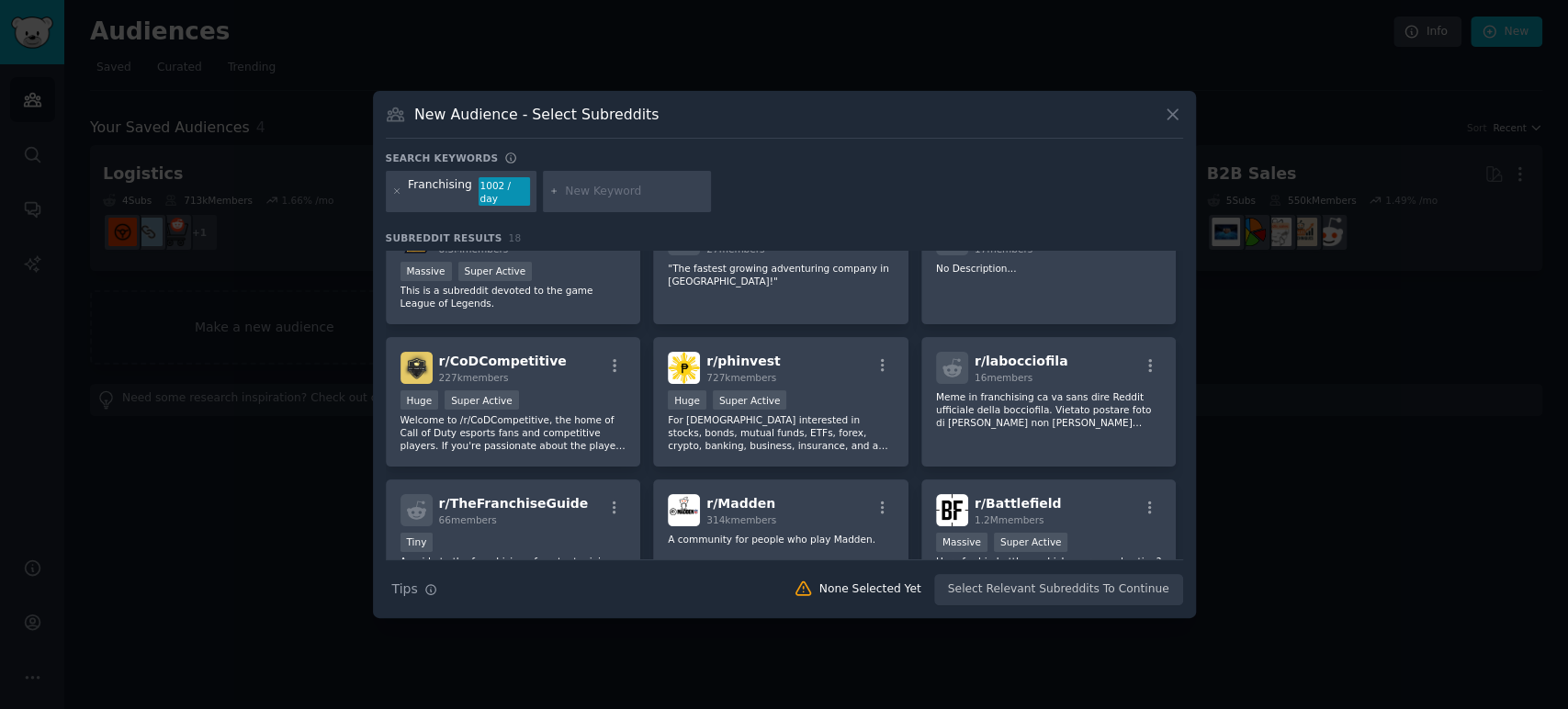
scroll to position [204, 0]
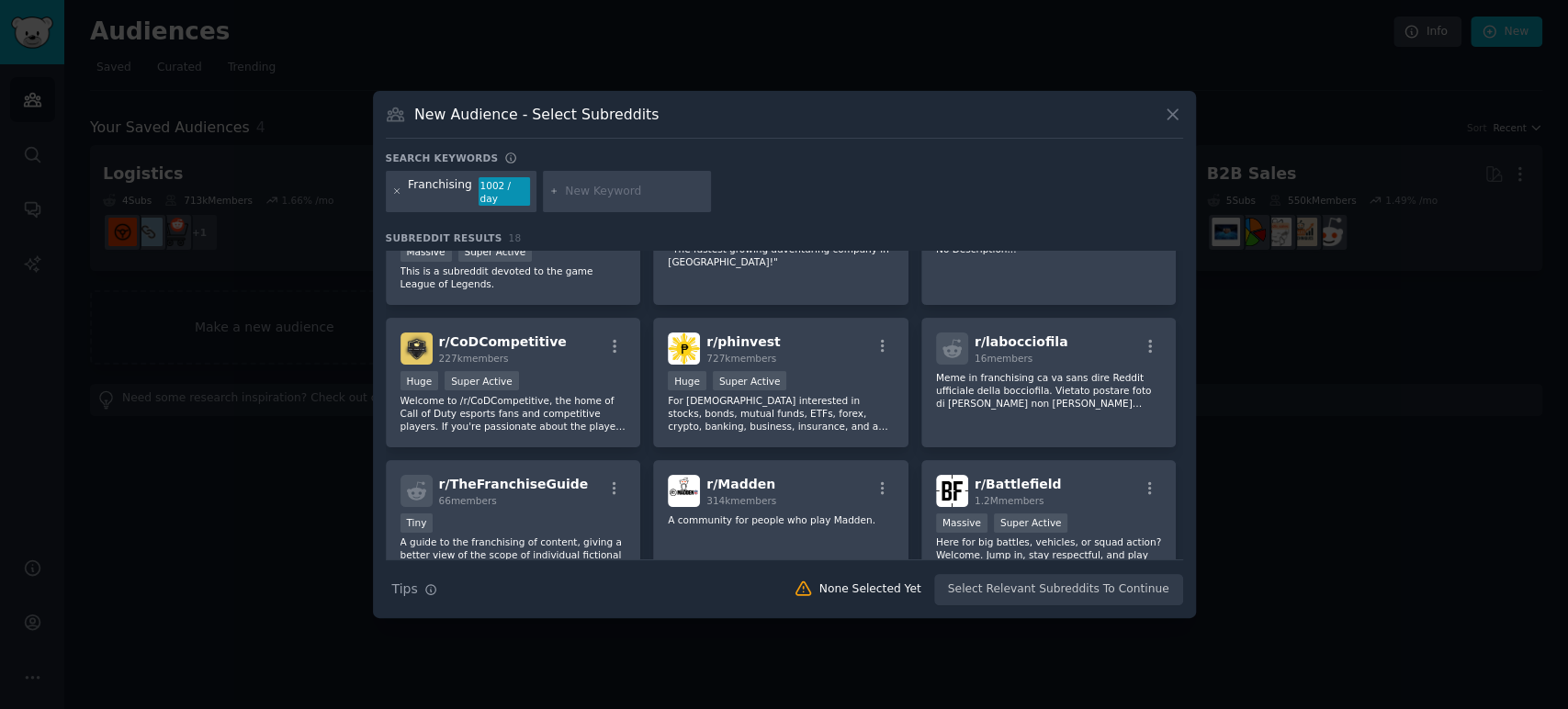
click at [398, 190] on icon at bounding box center [397, 191] width 10 height 10
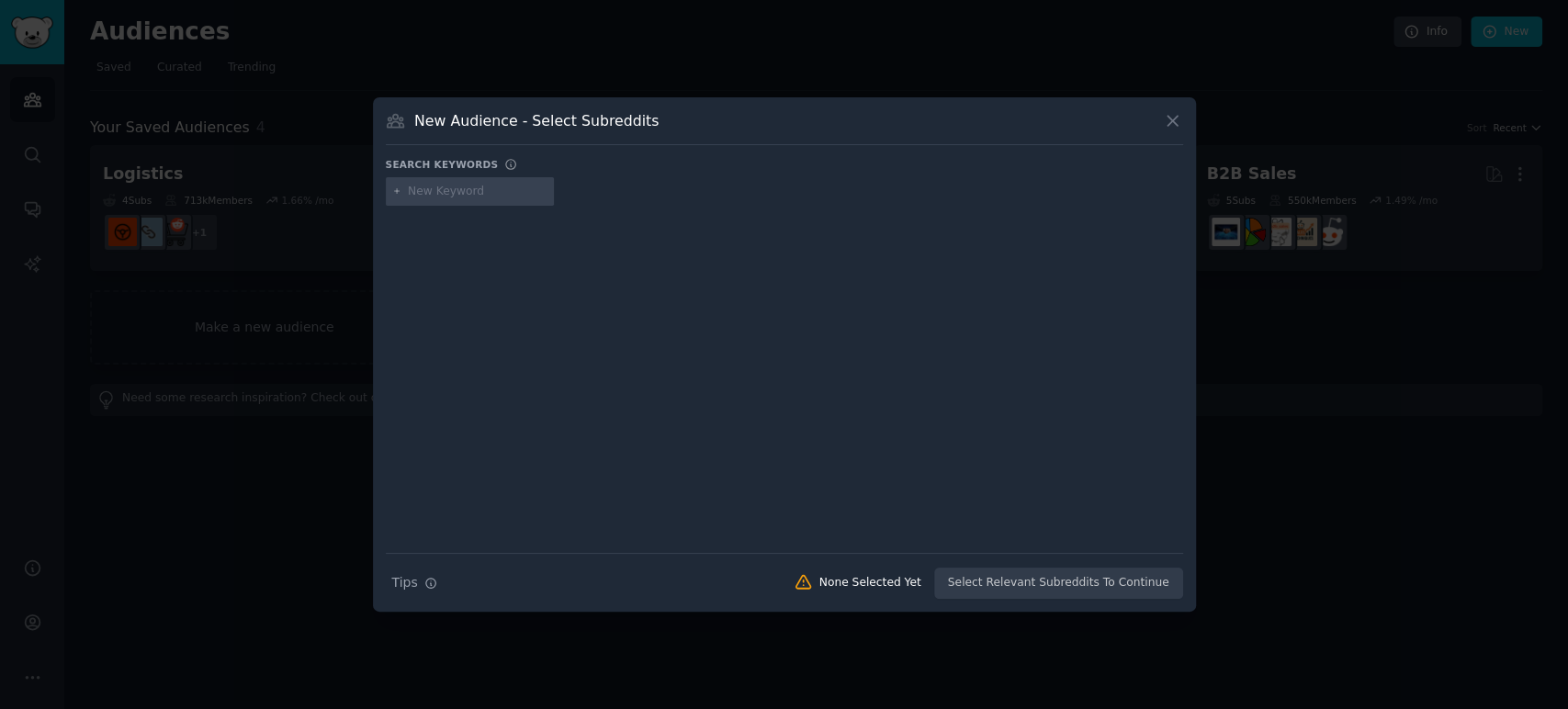
click at [473, 189] on input "text" at bounding box center [477, 192] width 140 height 17
type input "Franchise"
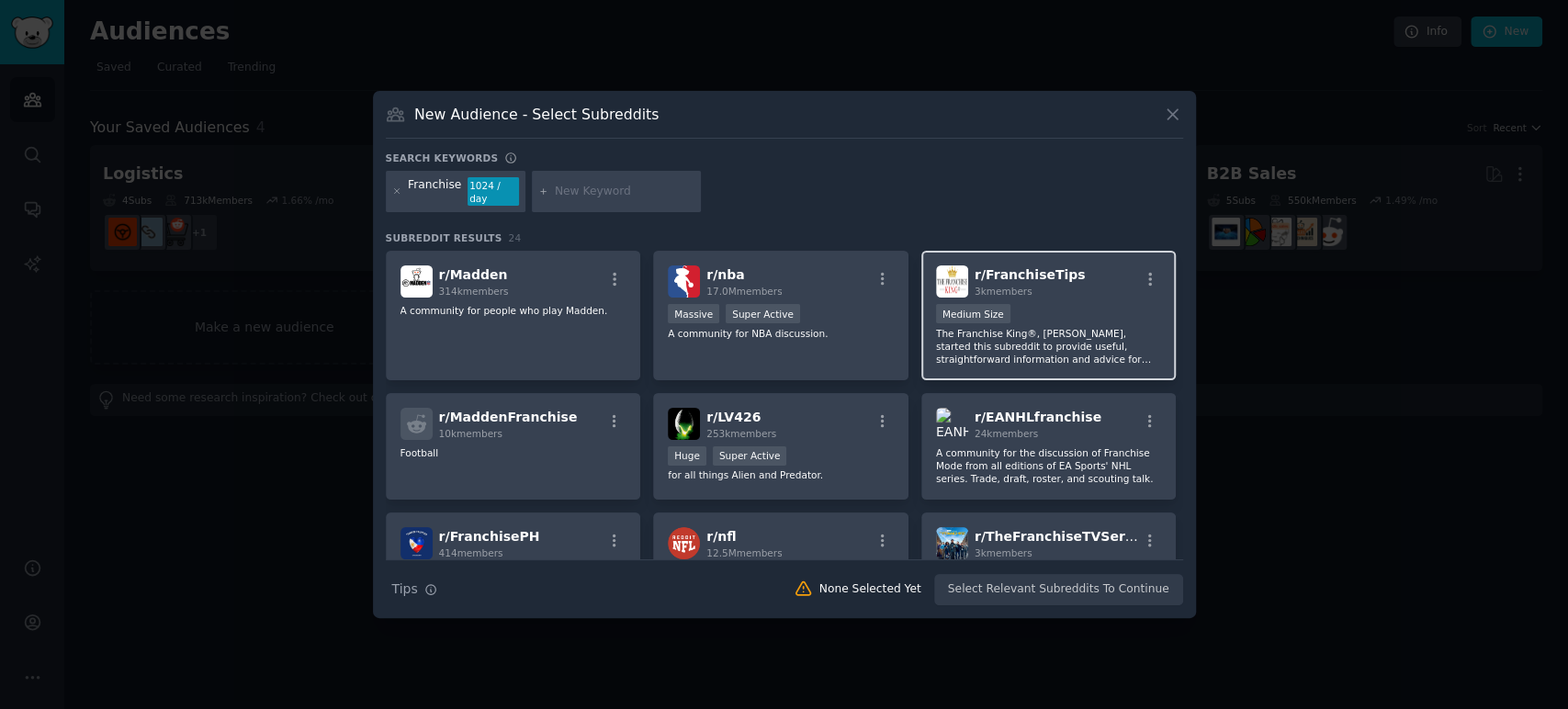
click at [1080, 286] on div "r/ FranchiseTips 3k members" at bounding box center [1049, 281] width 226 height 33
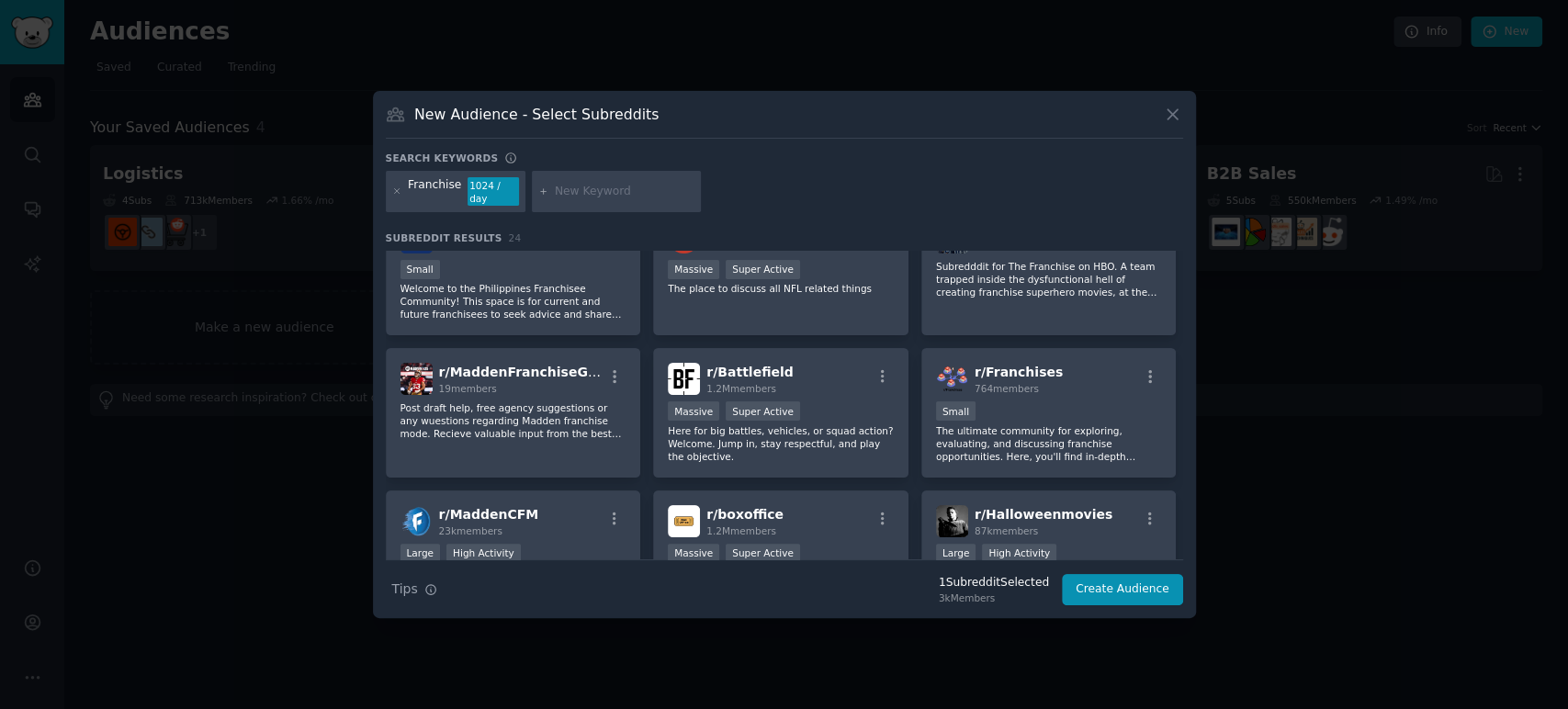
scroll to position [408, 0]
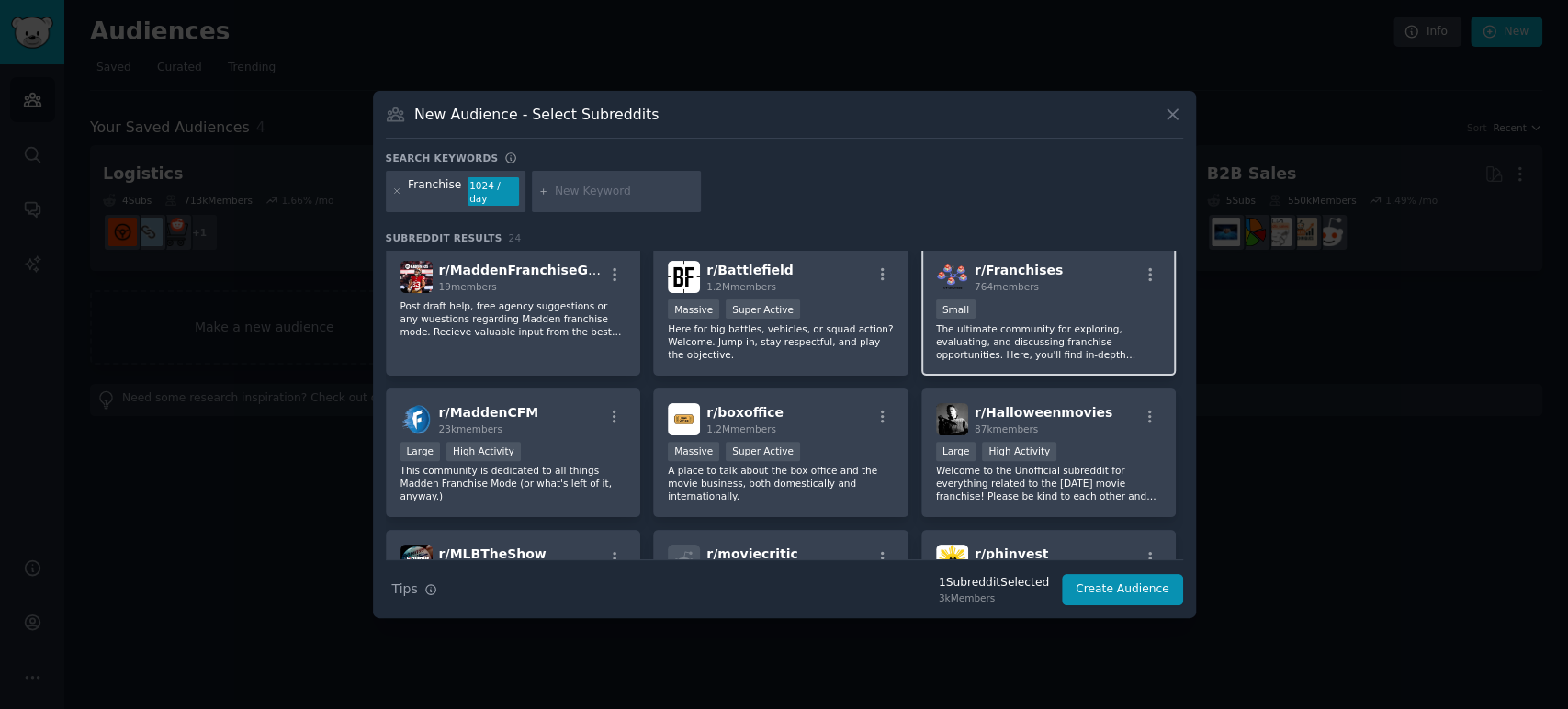
click at [1080, 287] on div "r/ Franchises 764 members Small The ultimate community for exploring, evaluatin…" at bounding box center [1049, 311] width 255 height 129
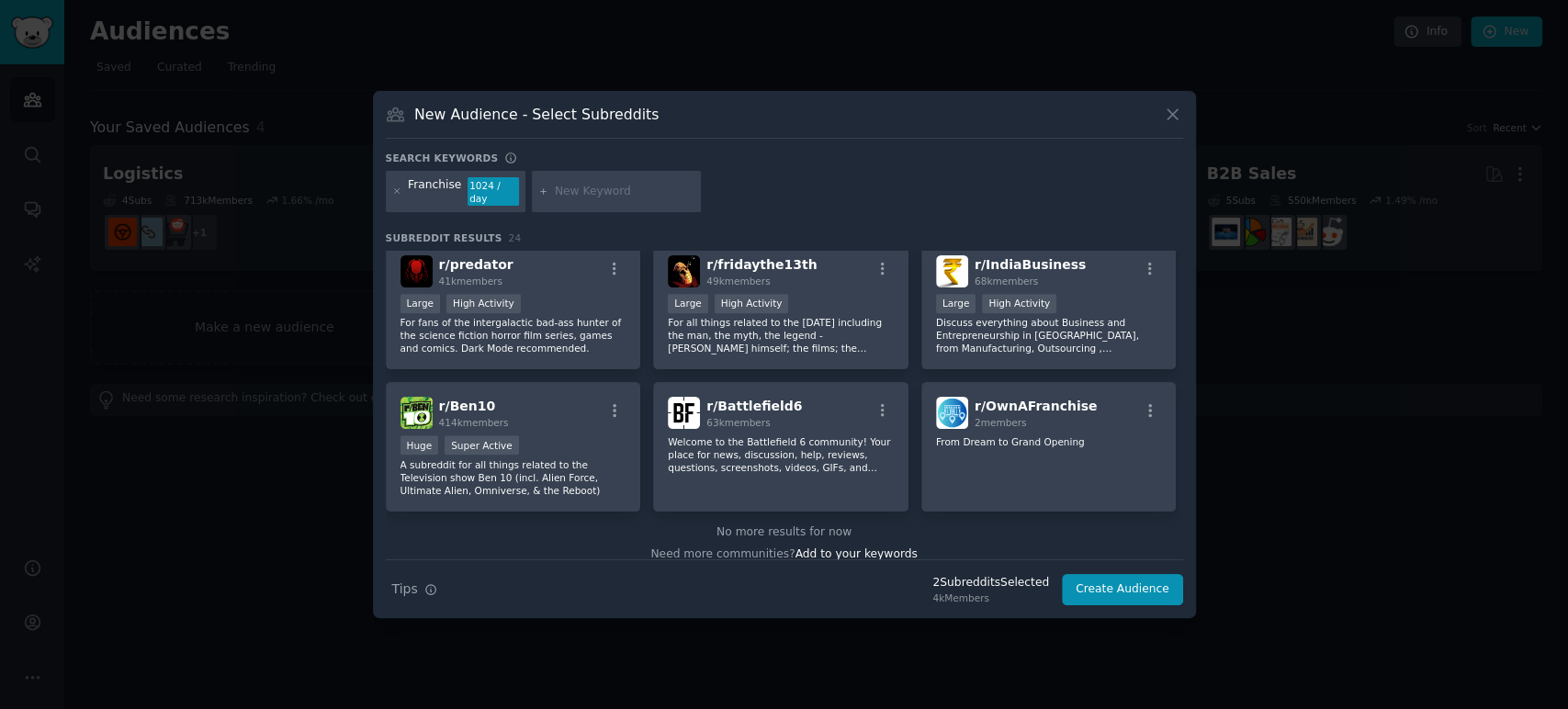
scroll to position [852, 0]
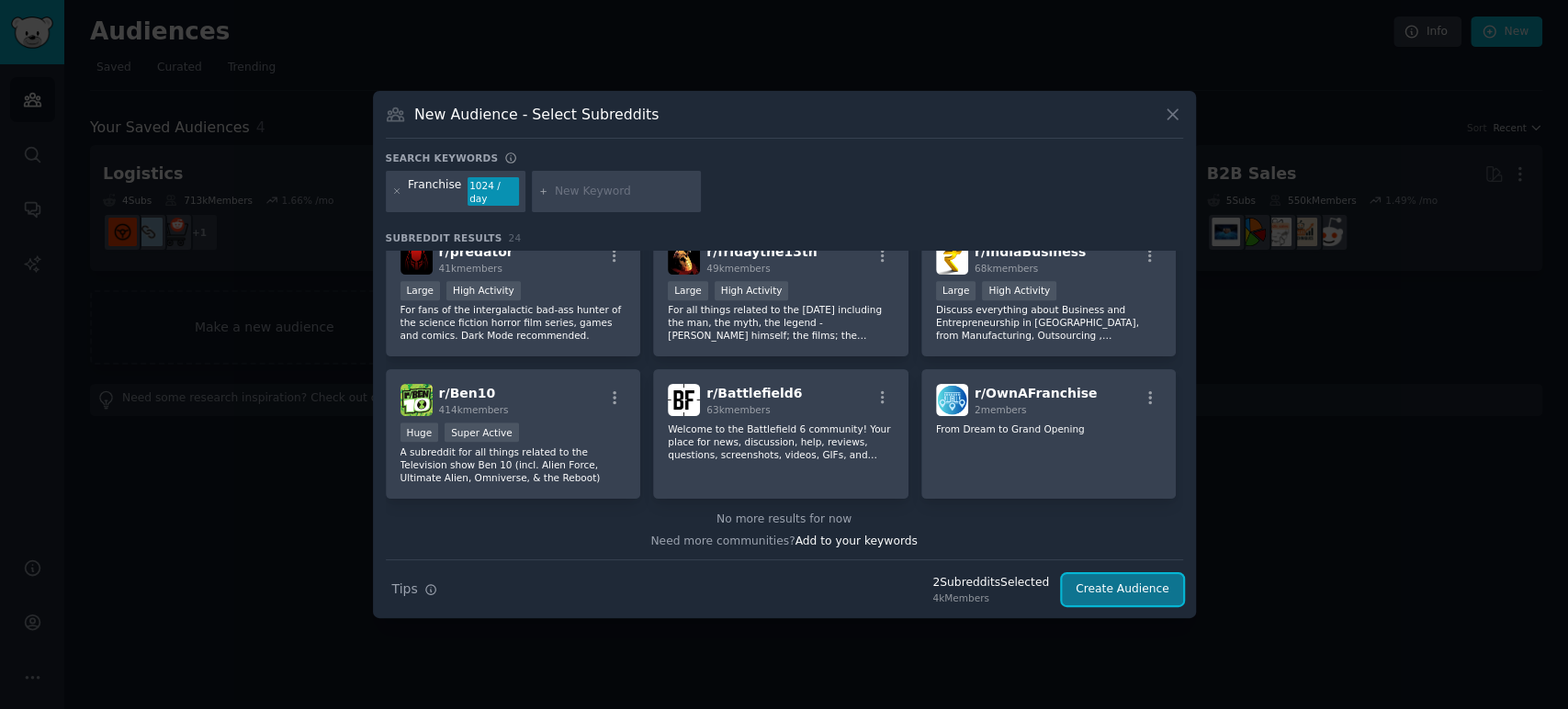
click at [1130, 578] on button "Create Audience" at bounding box center [1122, 590] width 121 height 32
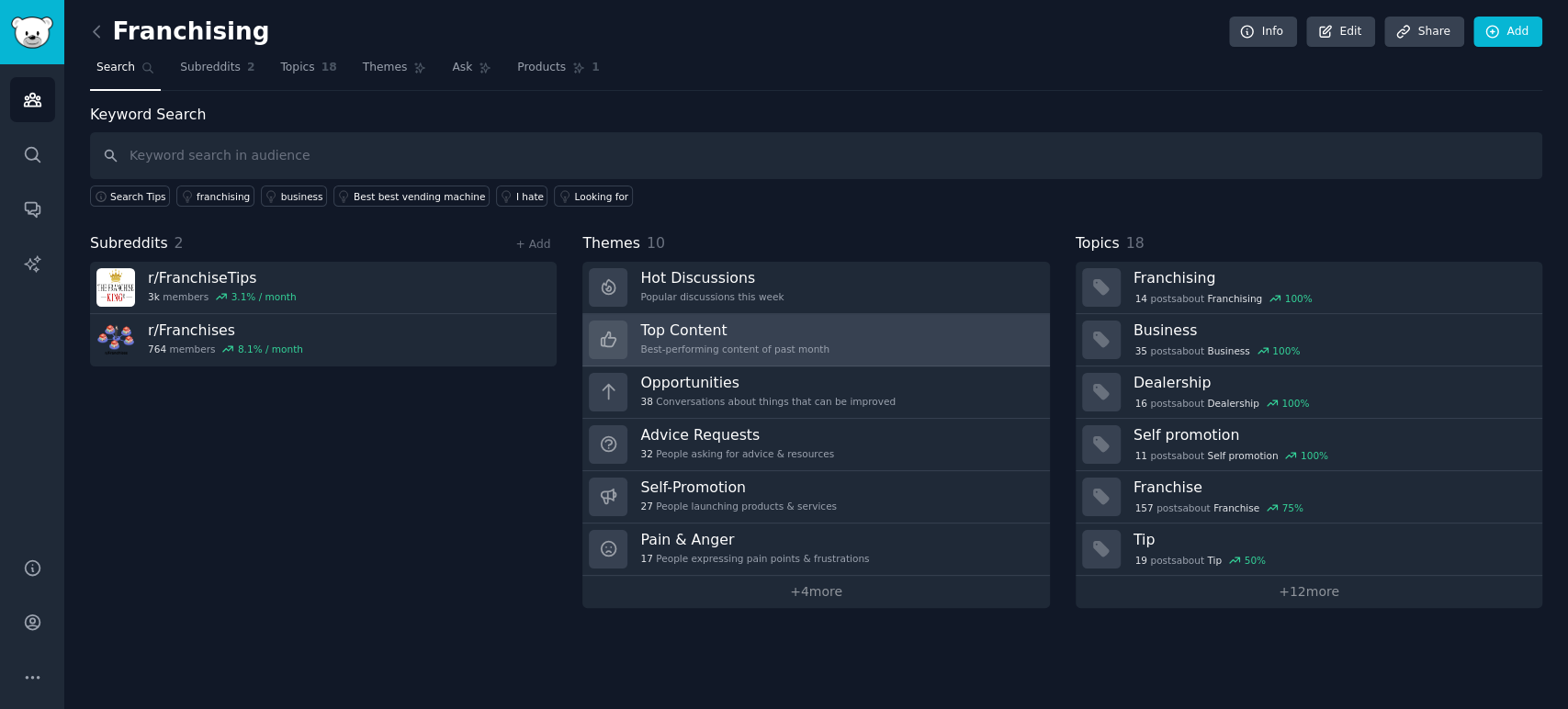
click at [849, 328] on link "Top Content Best-performing content of past month" at bounding box center [816, 341] width 467 height 52
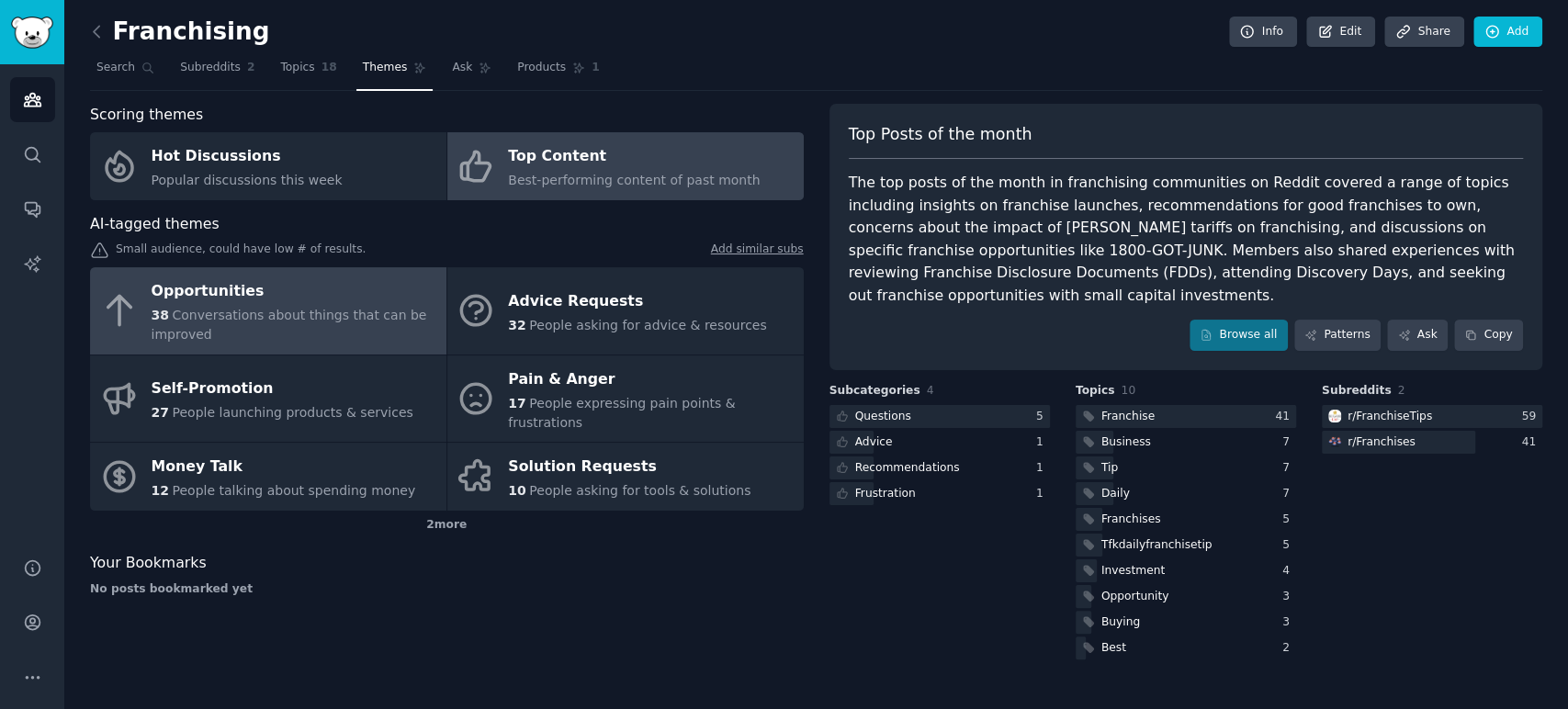
click at [258, 324] on div "38 Conversations about things that can be improved" at bounding box center [294, 325] width 286 height 38
